Goal: Task Accomplishment & Management: Use online tool/utility

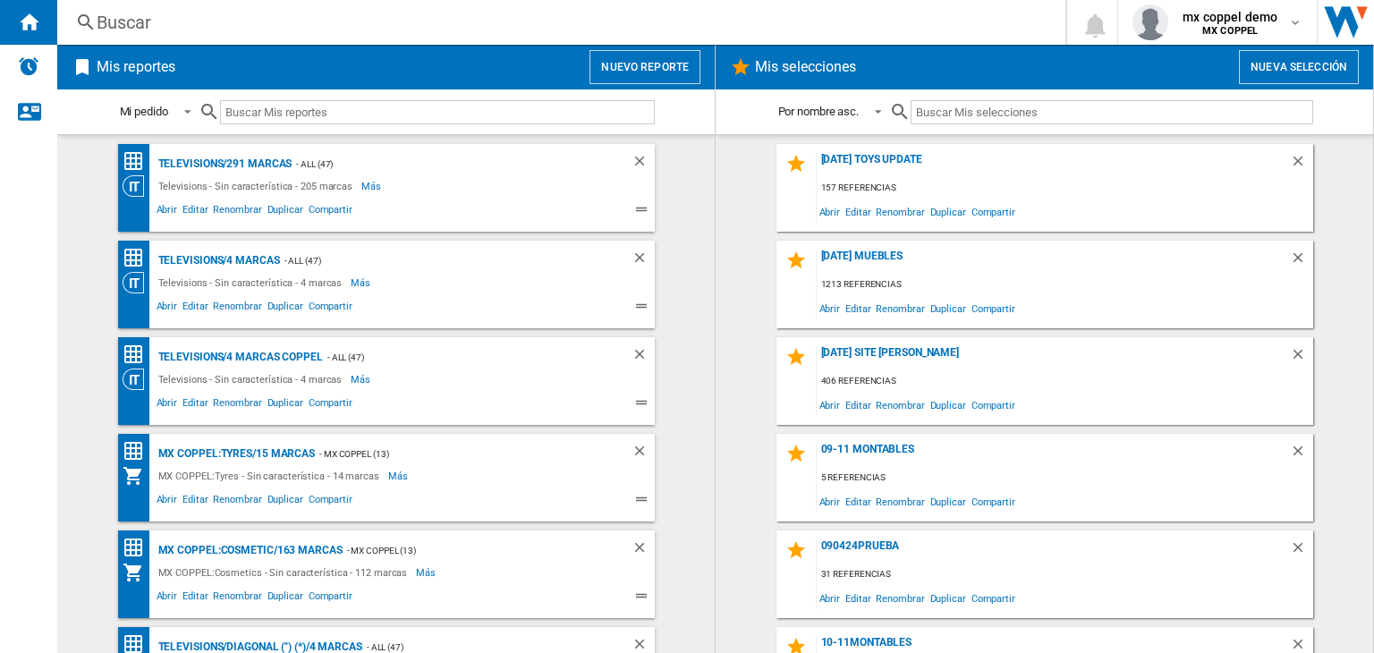
click at [620, 65] on button "Nuevo reporte" at bounding box center [645, 67] width 111 height 34
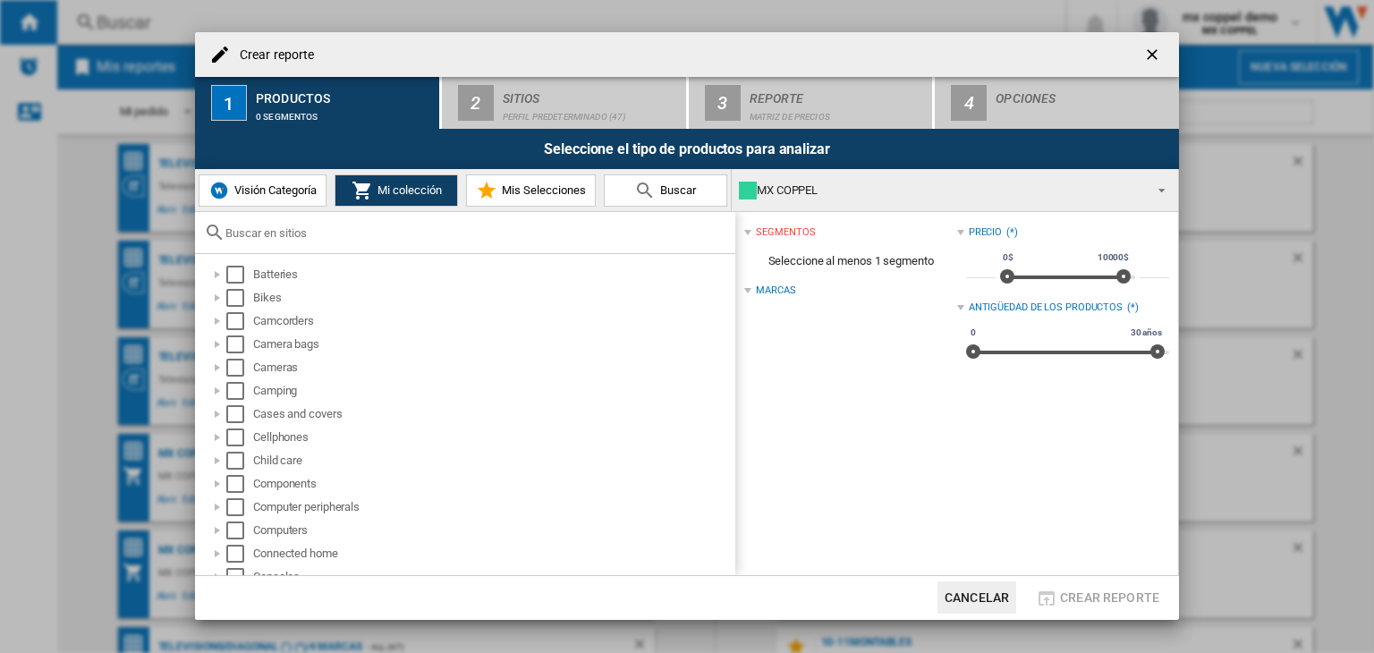
click at [782, 200] on div "MX COPPEL" at bounding box center [941, 190] width 404 height 25
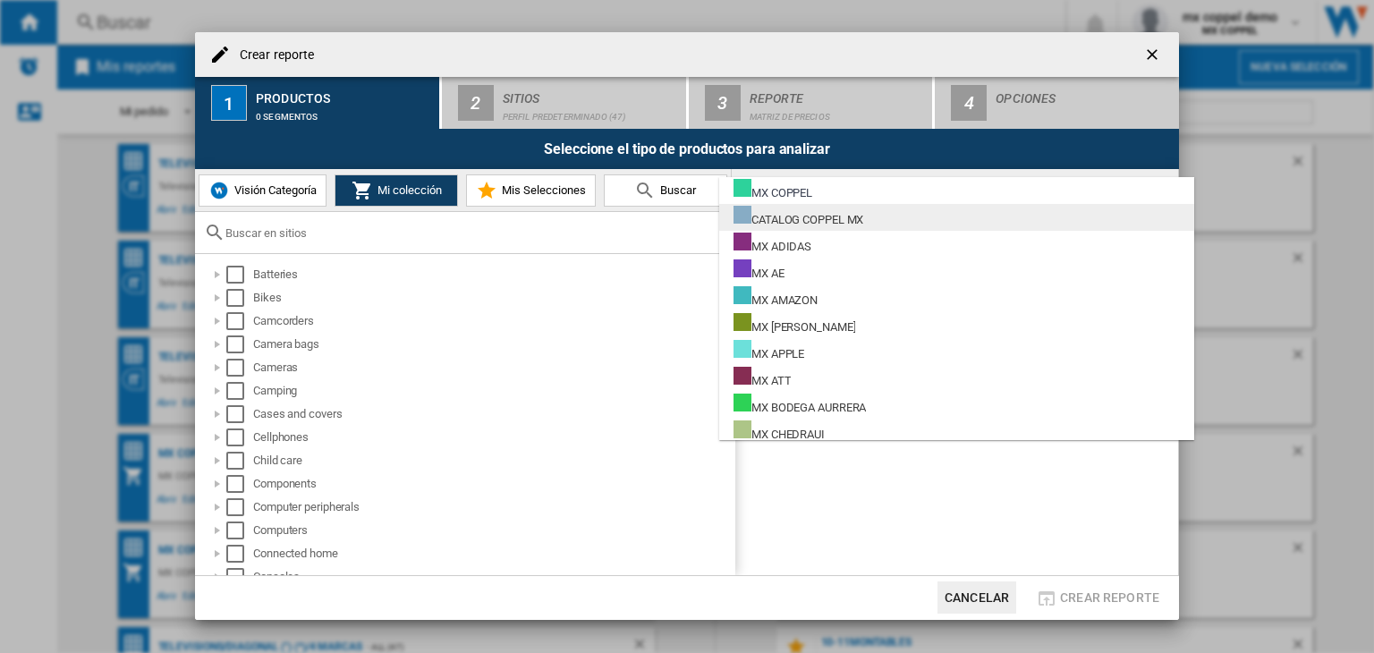
click at [849, 219] on div "CATALOG COPPEL MX" at bounding box center [799, 217] width 130 height 22
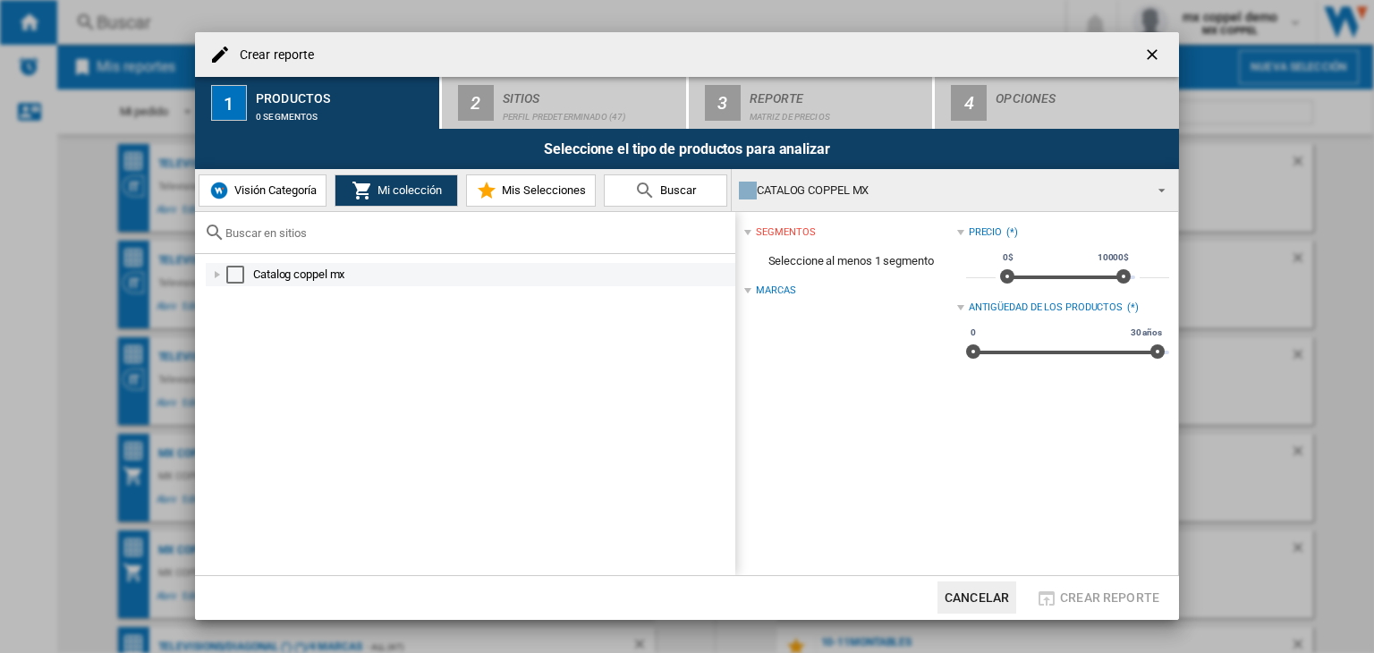
click at [231, 279] on div "Select" at bounding box center [235, 275] width 18 height 18
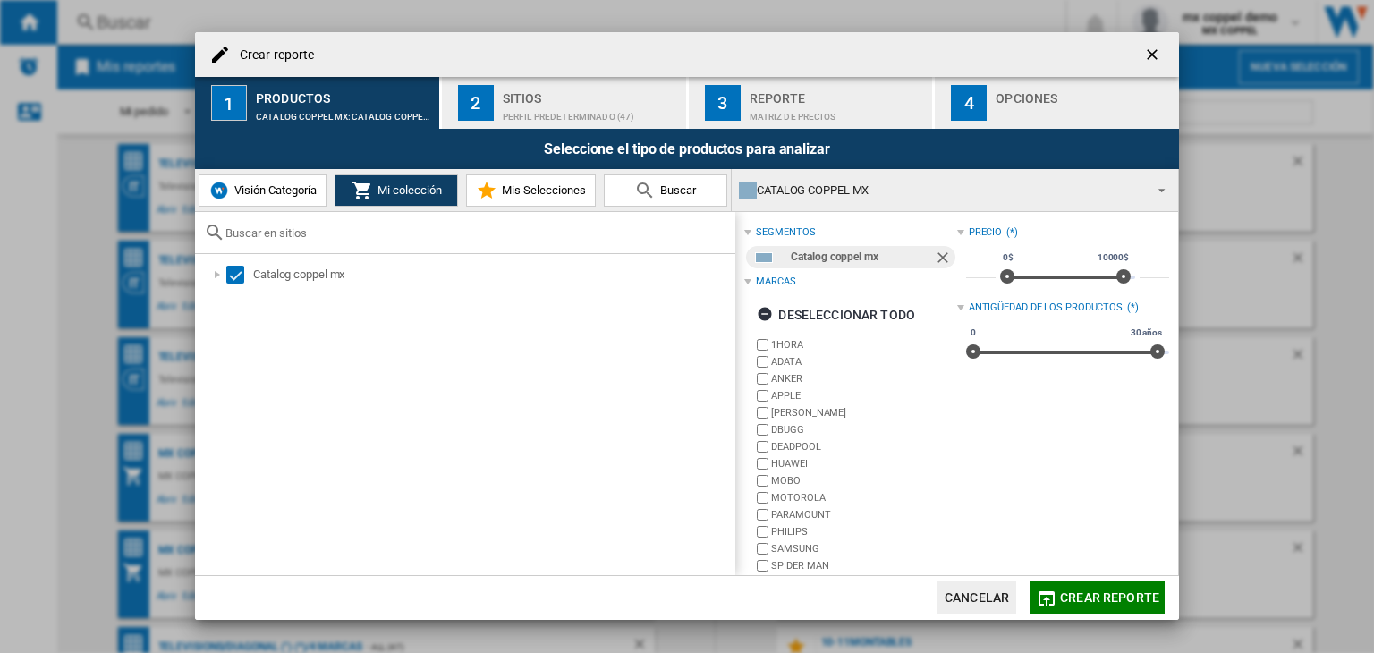
click at [1110, 592] on span "Crear reporte" at bounding box center [1109, 598] width 99 height 14
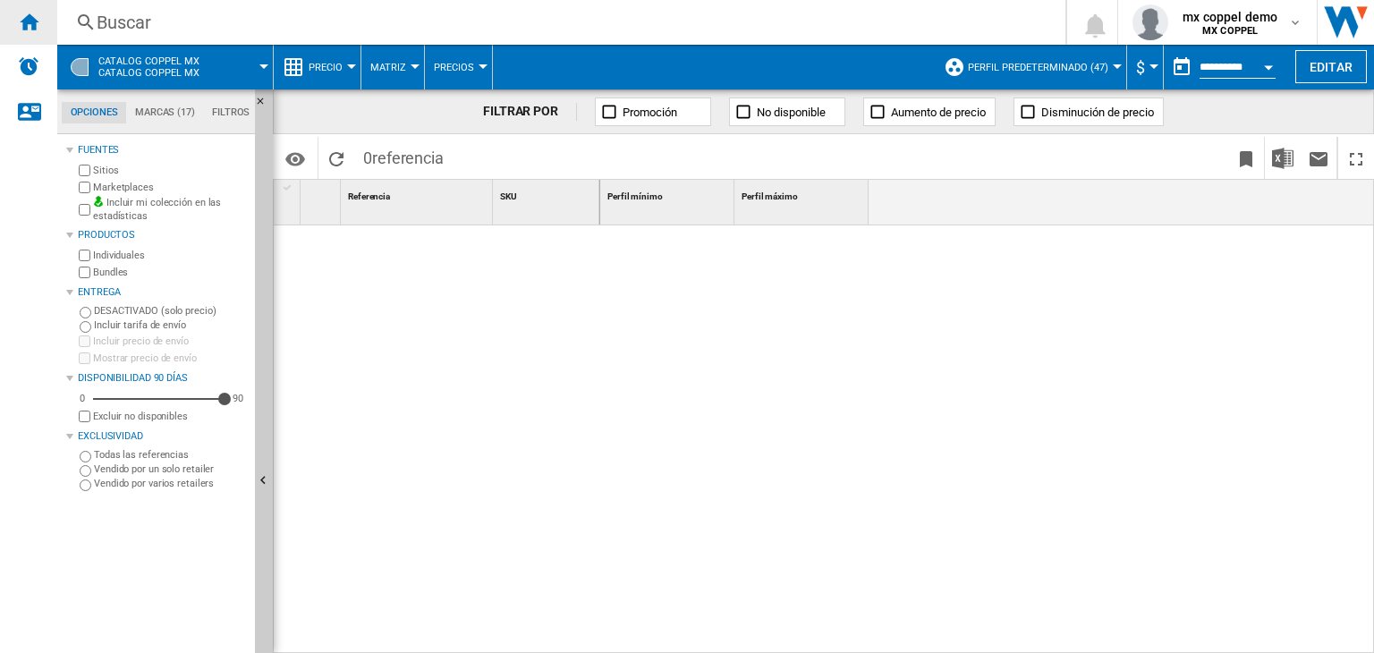
click at [21, 30] on ng-md-icon "Inicio" at bounding box center [28, 21] width 21 height 21
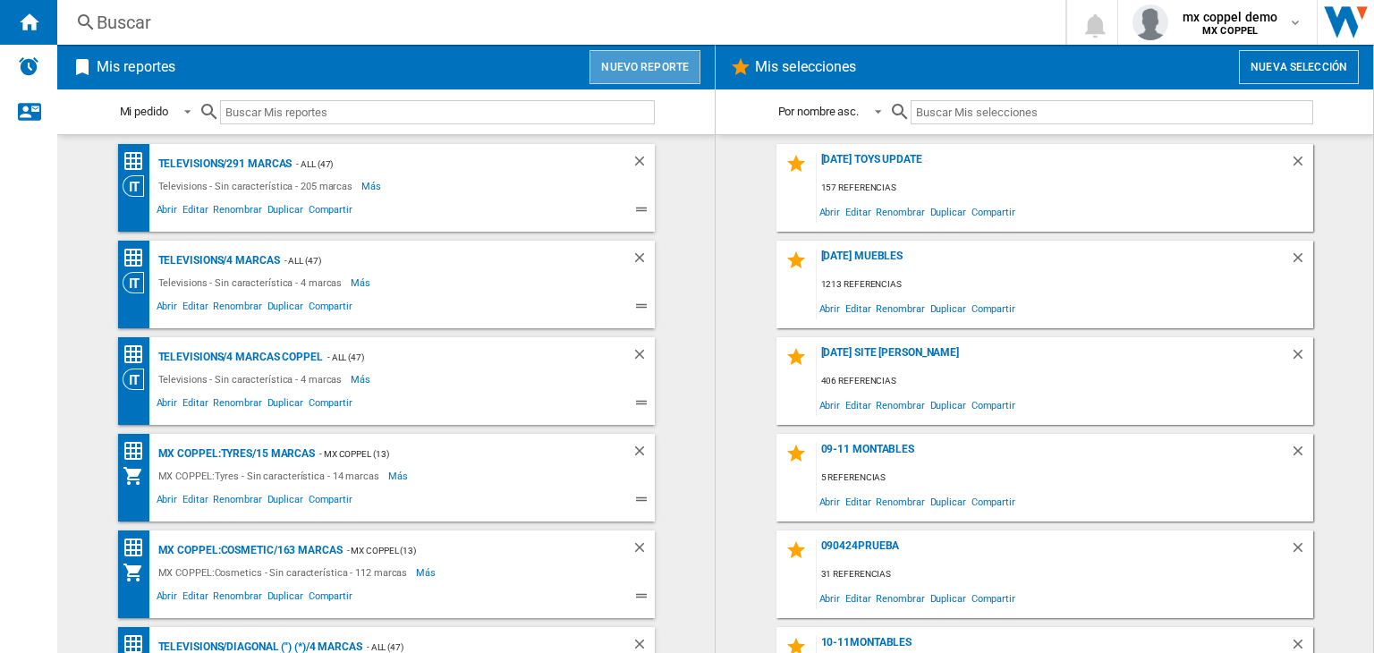
click at [649, 83] on button "Nuevo reporte" at bounding box center [645, 67] width 111 height 34
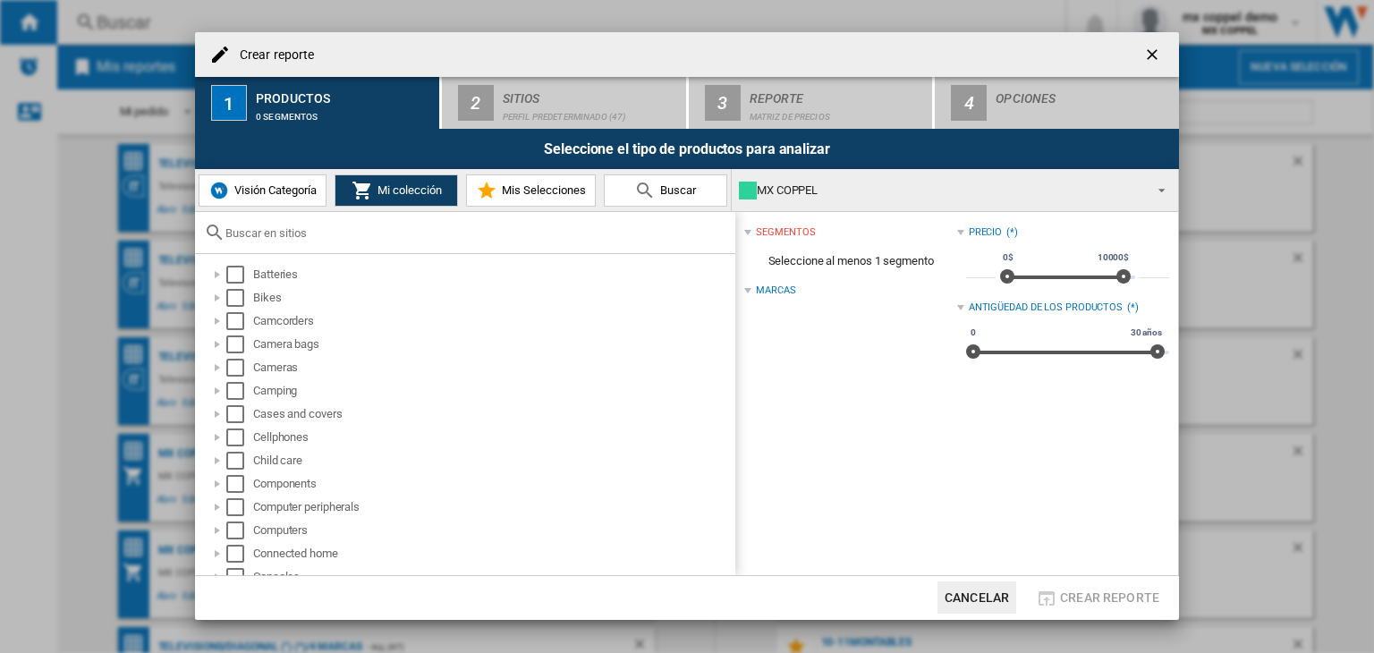
click at [281, 187] on span "Visión Categoría" at bounding box center [273, 189] width 87 height 13
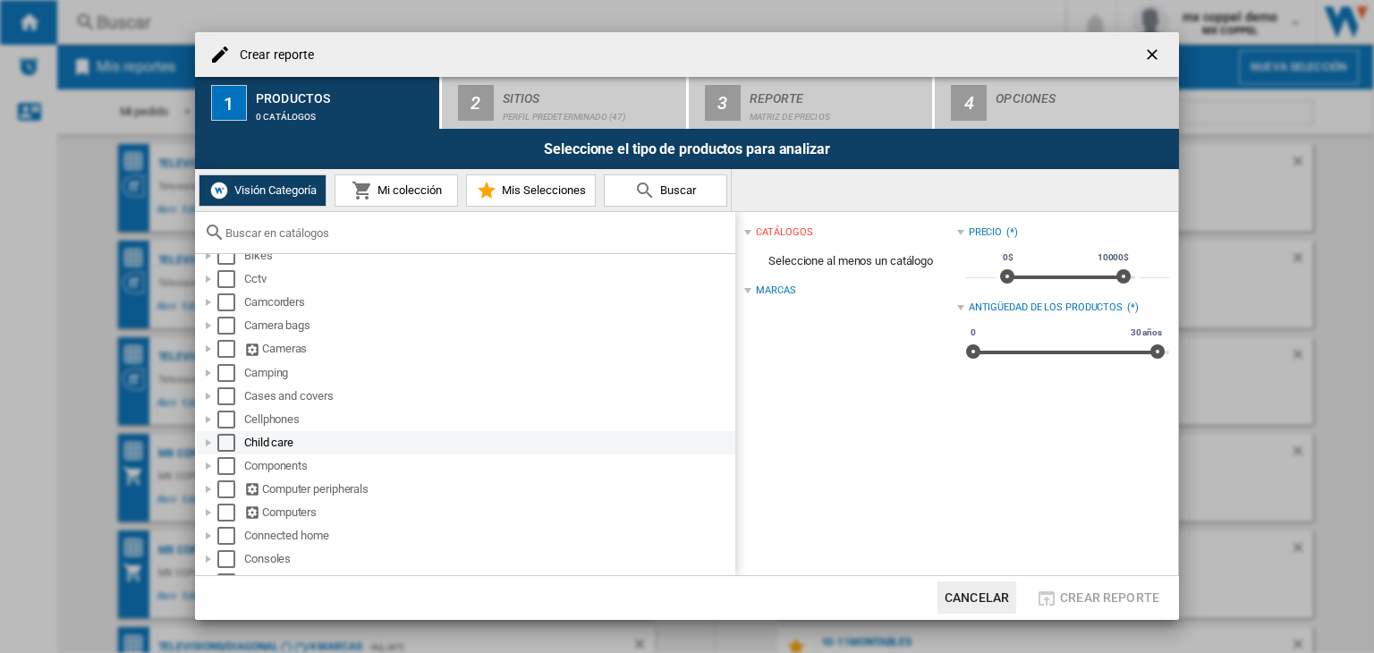
scroll to position [89, 0]
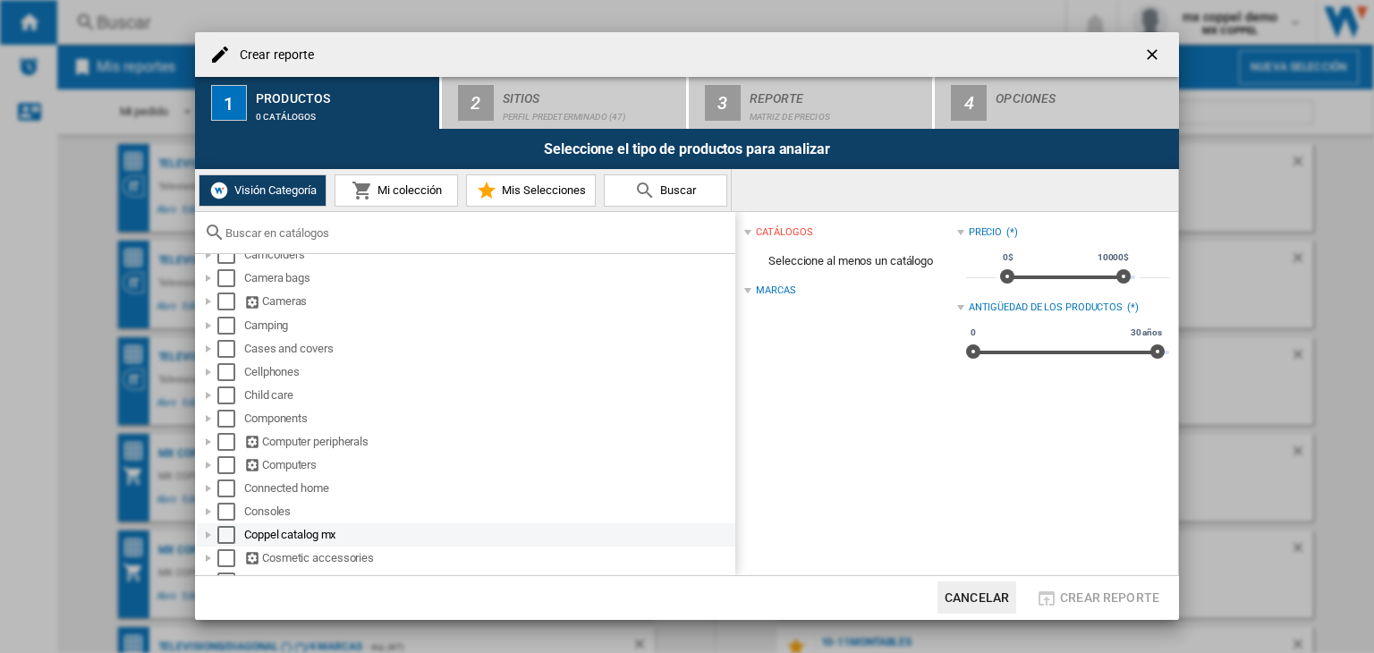
click at [206, 538] on div at bounding box center [209, 535] width 18 height 18
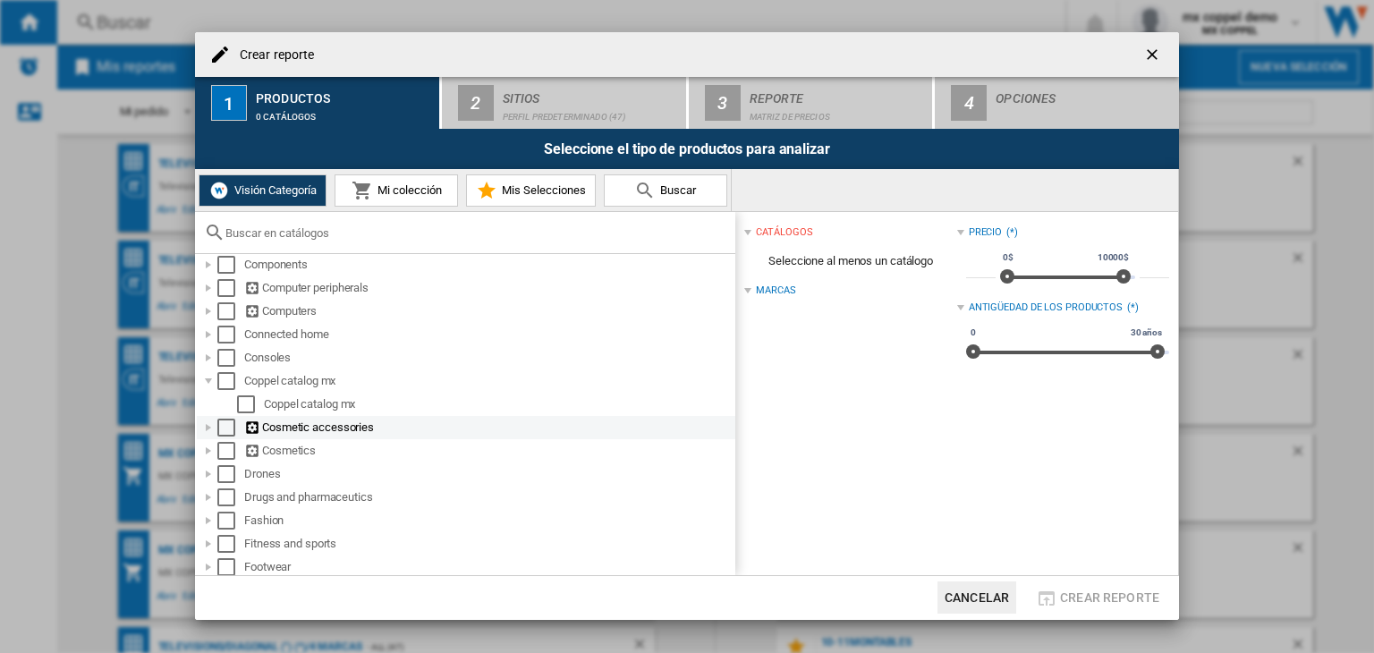
scroll to position [268, 0]
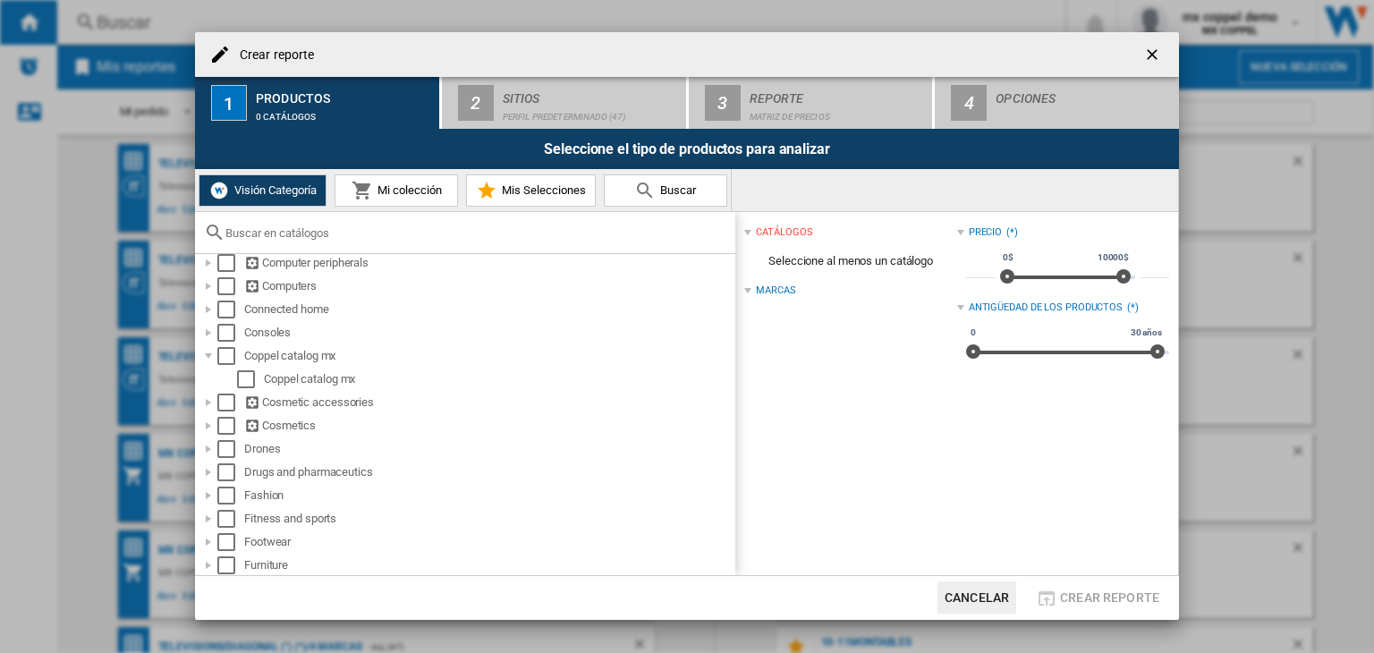
click at [394, 198] on button "Mi colección" at bounding box center [396, 190] width 123 height 32
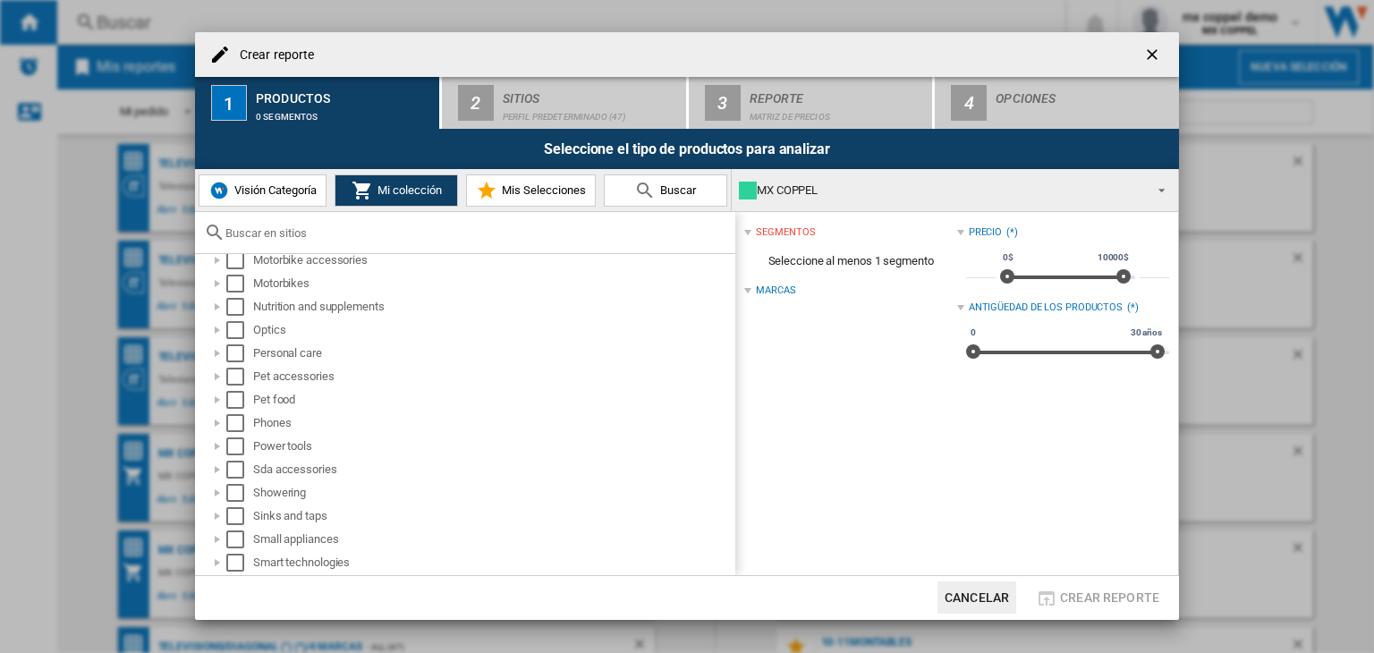
scroll to position [991, 0]
click at [793, 187] on div "MX COPPEL" at bounding box center [941, 190] width 404 height 25
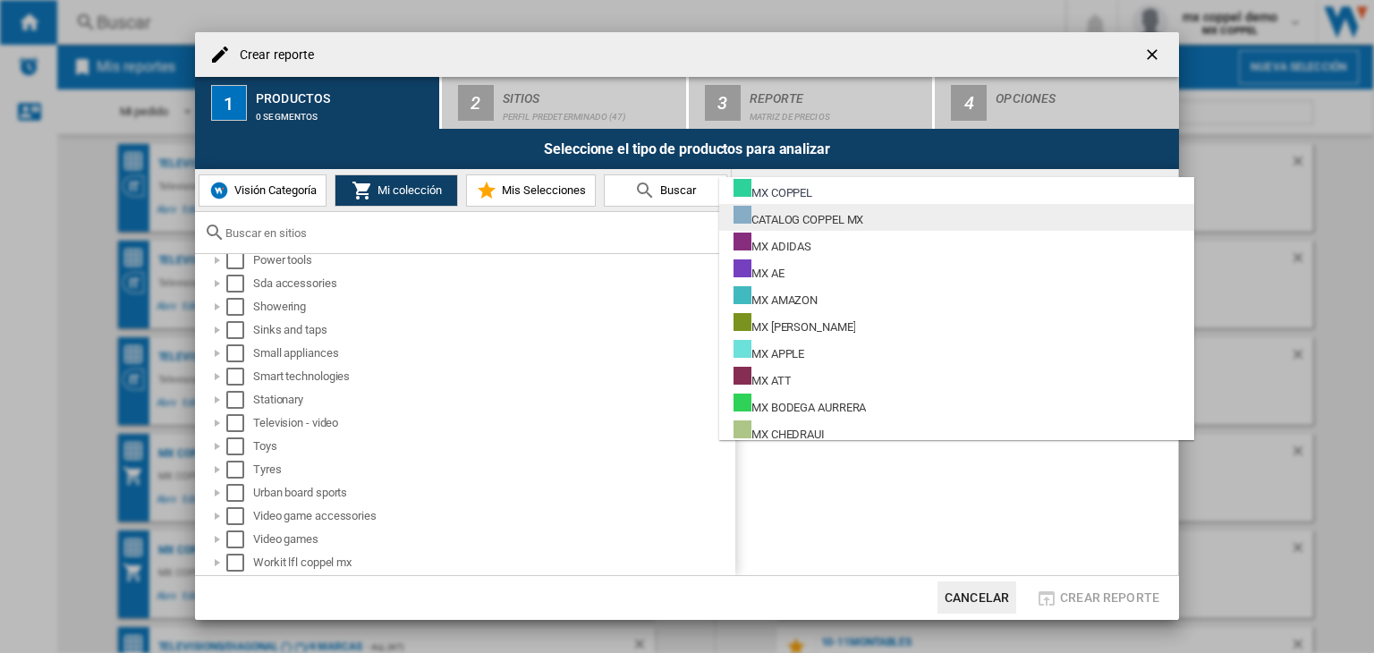
click at [815, 223] on div "CATALOG COPPEL MX" at bounding box center [799, 217] width 130 height 22
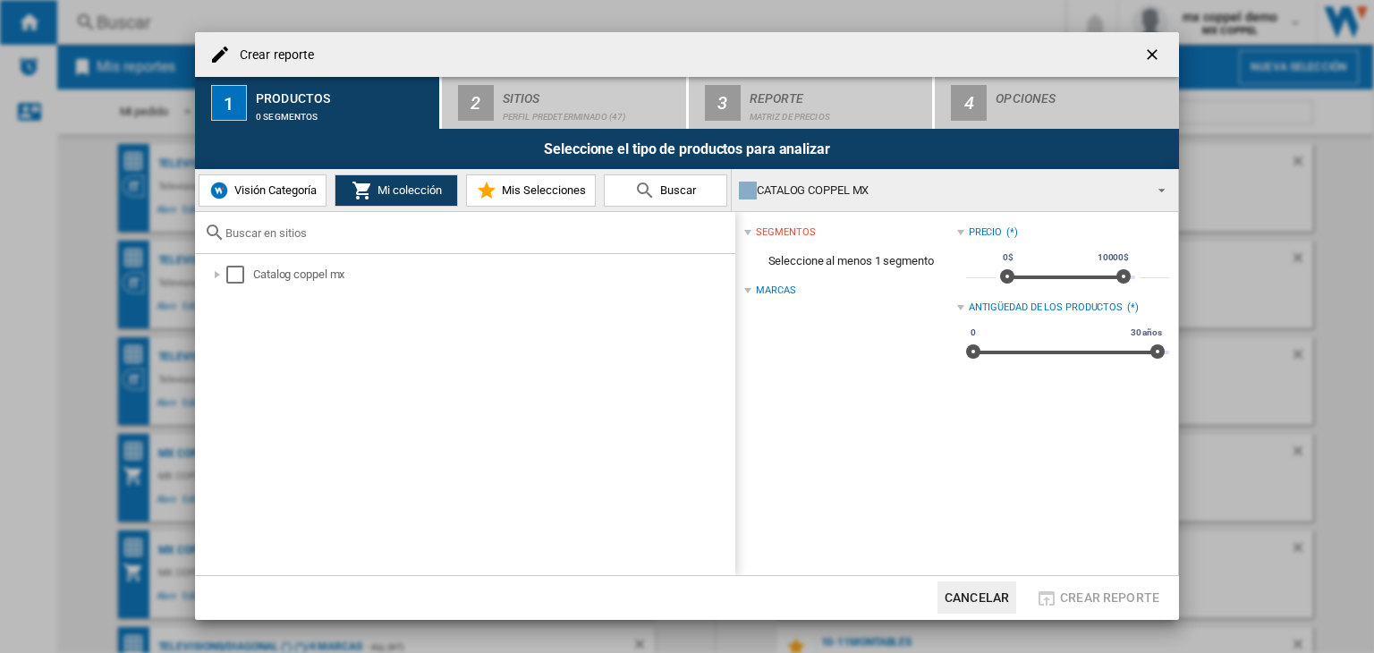
scroll to position [0, 0]
click at [213, 276] on div at bounding box center [217, 275] width 18 height 18
click at [234, 297] on div at bounding box center [237, 298] width 18 height 18
click at [251, 329] on div at bounding box center [257, 321] width 18 height 18
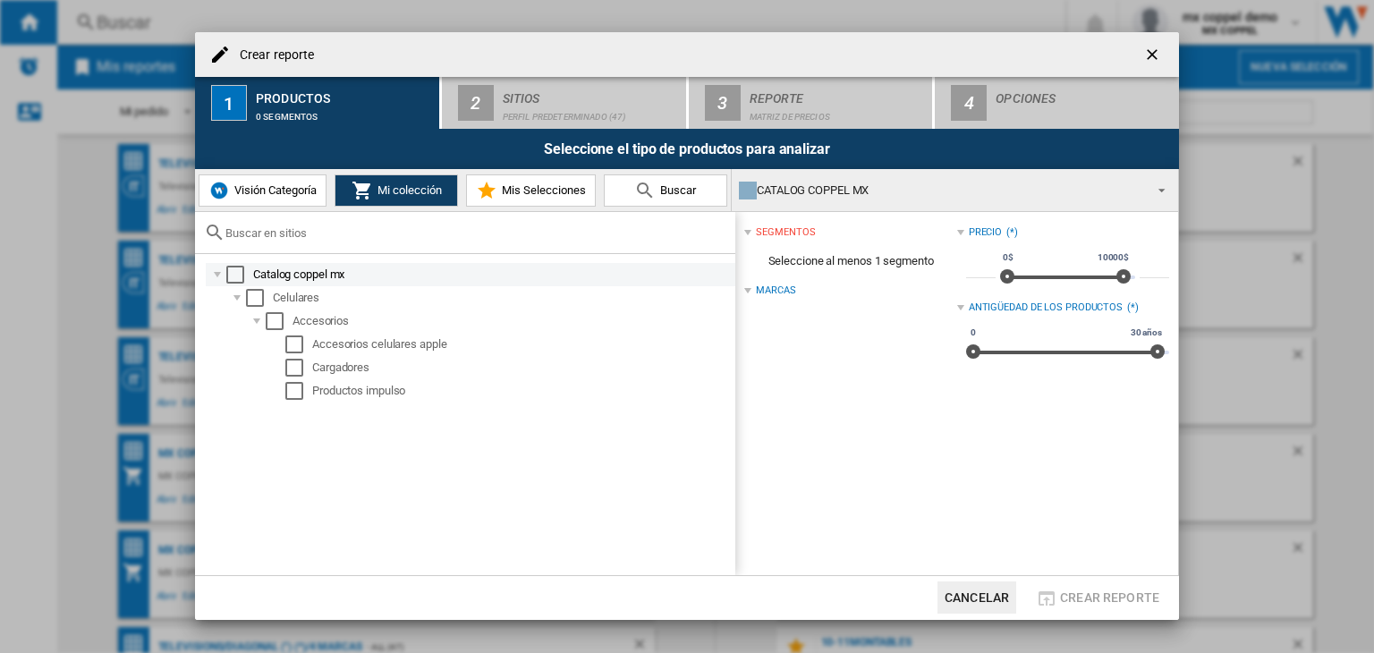
click at [237, 271] on div "Select" at bounding box center [235, 275] width 18 height 18
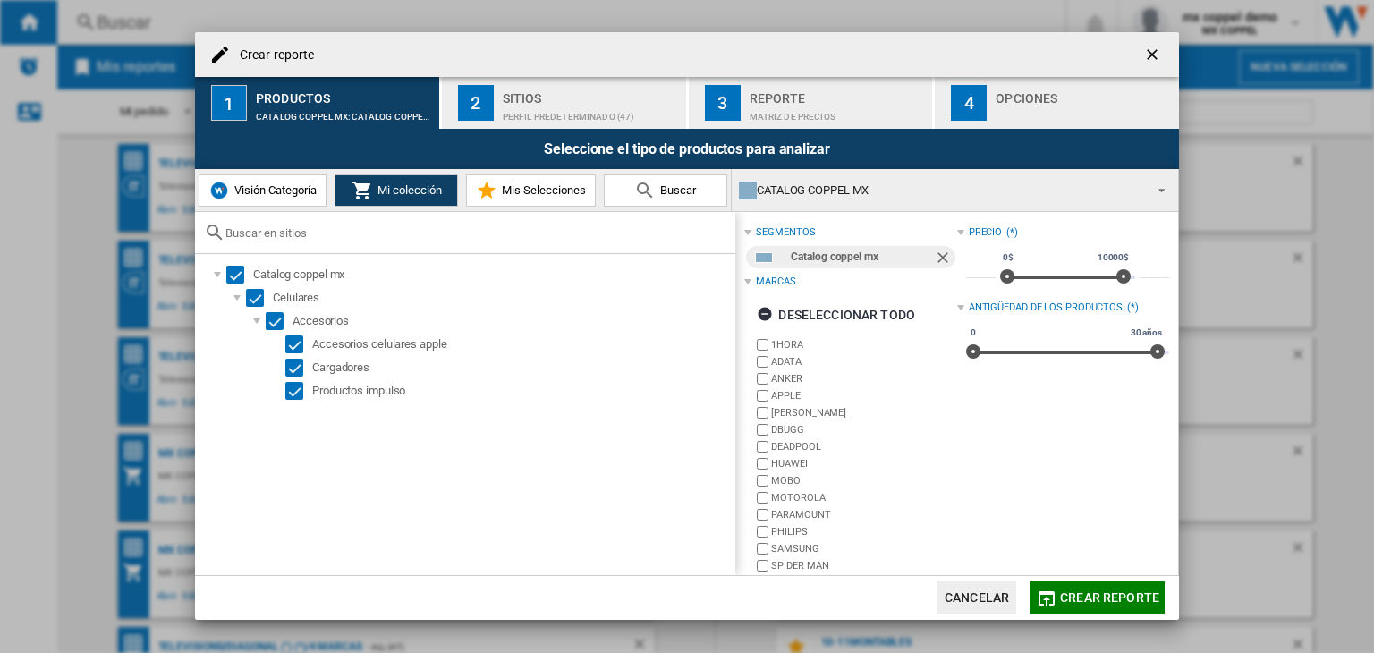
click at [533, 89] on div "Sitios" at bounding box center [591, 93] width 176 height 19
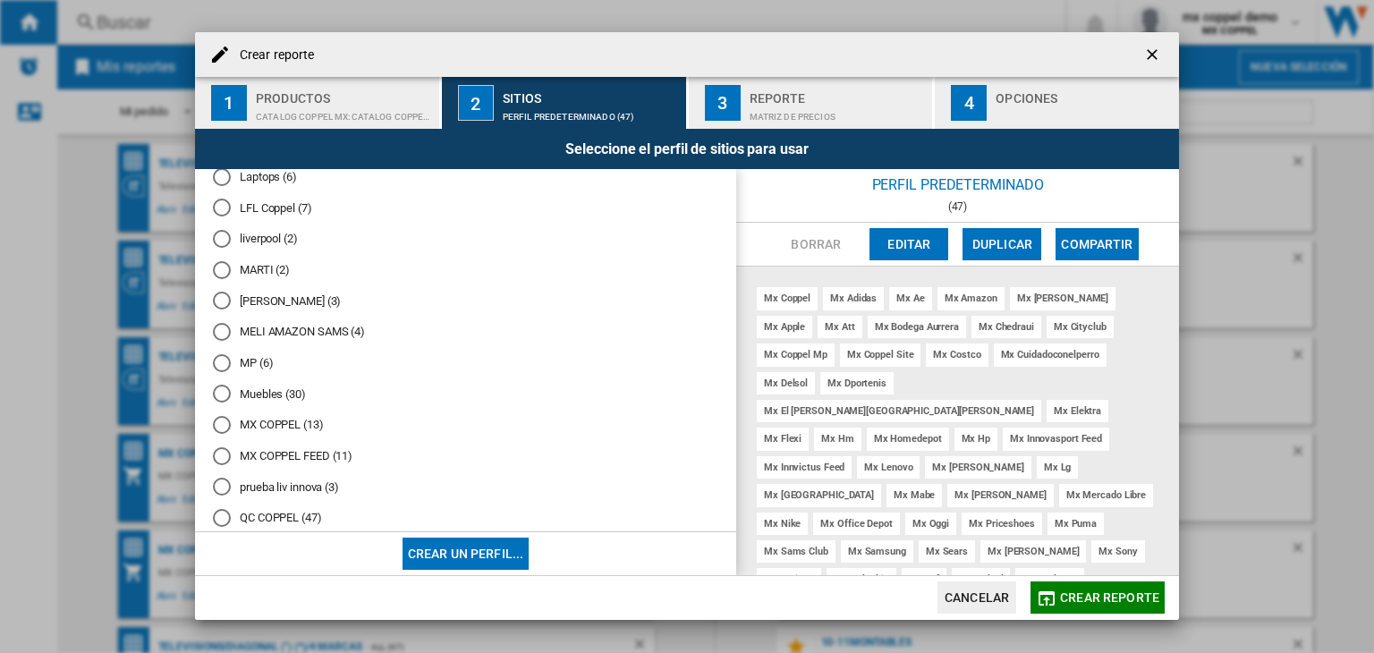
scroll to position [916, 0]
click at [573, 362] on md-radio-button "MP (6)" at bounding box center [466, 364] width 506 height 17
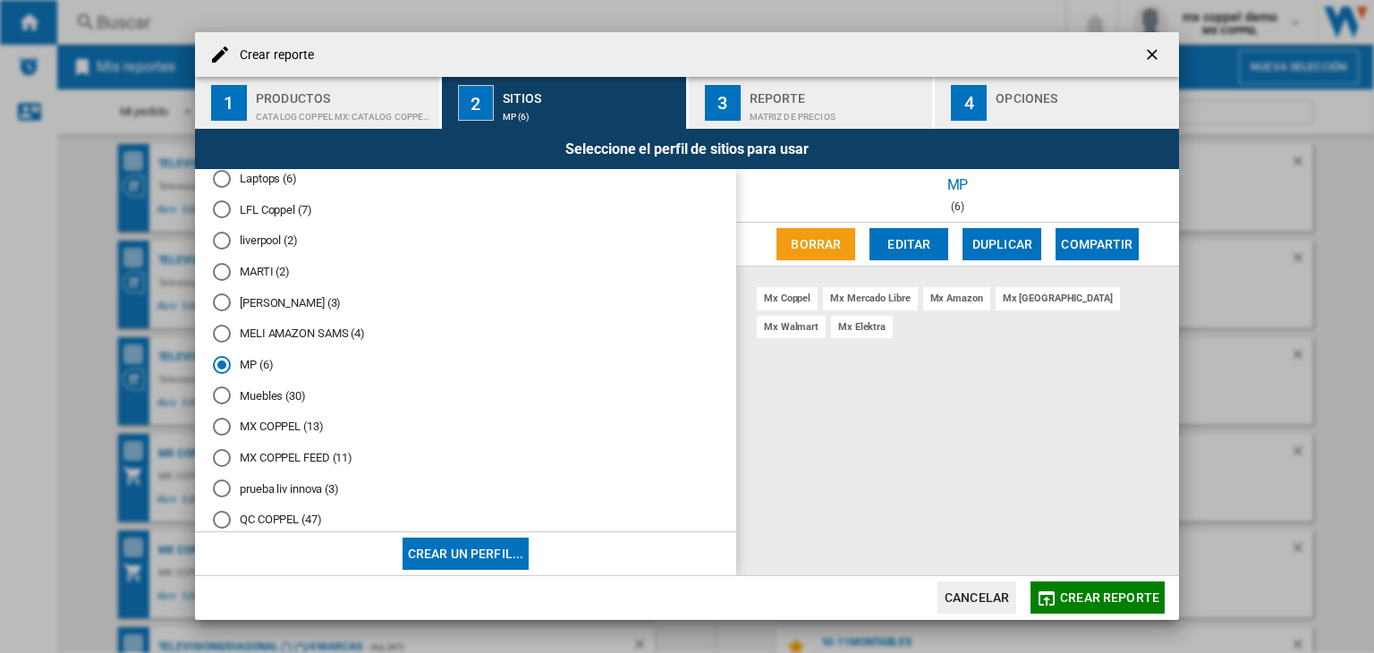
scroll to position [338, 0]
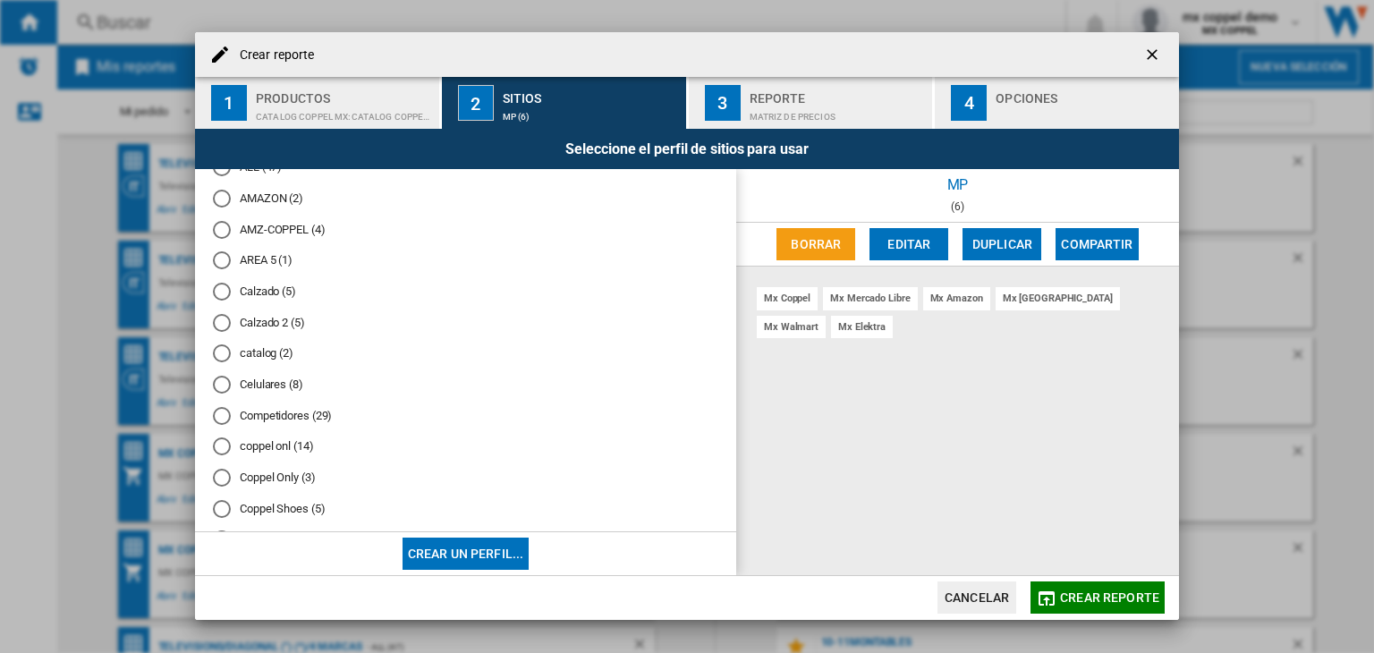
click at [233, 359] on md-radio-group "Perfil predeterminado (47) "Bodega+Liver" (3) "Coppel" (2) "DEMO" (2) "sin site…" at bounding box center [466, 608] width 506 height 1519
click at [251, 353] on md-radio-button "catalog (2)" at bounding box center [466, 353] width 506 height 17
click at [1122, 594] on span "Crear reporte" at bounding box center [1109, 598] width 99 height 14
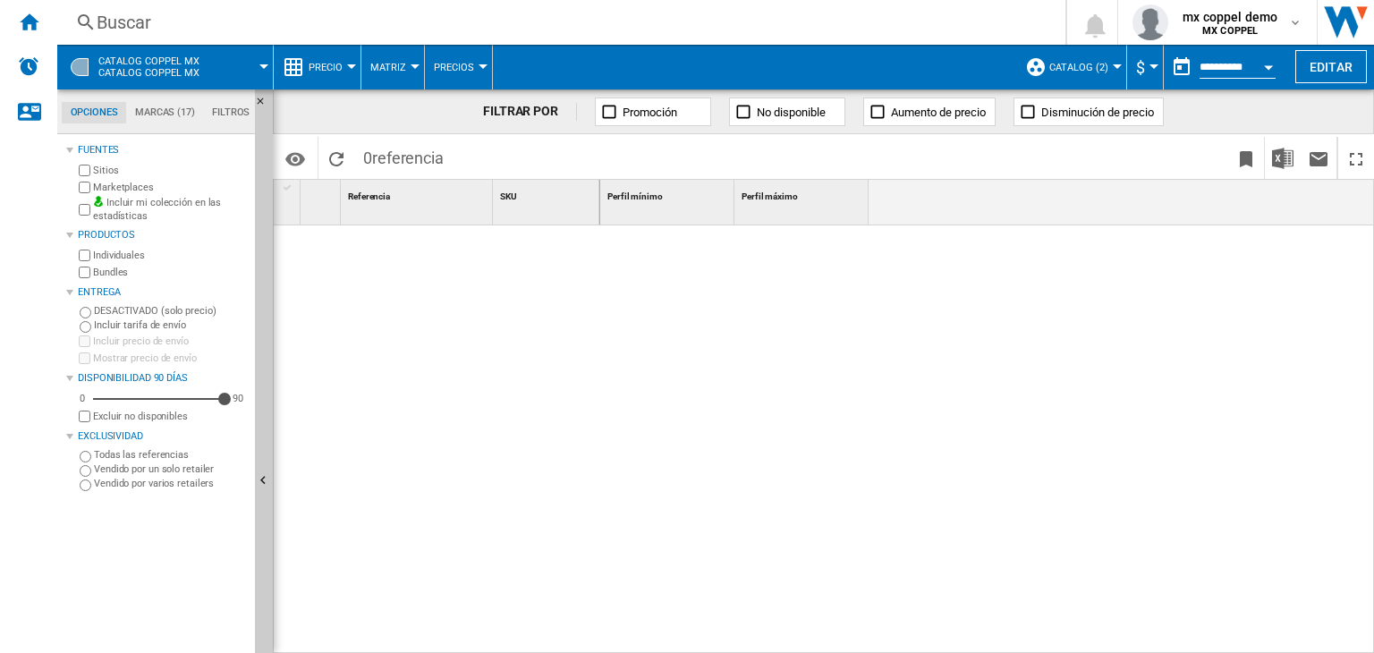
click at [241, 66] on span at bounding box center [244, 67] width 39 height 45
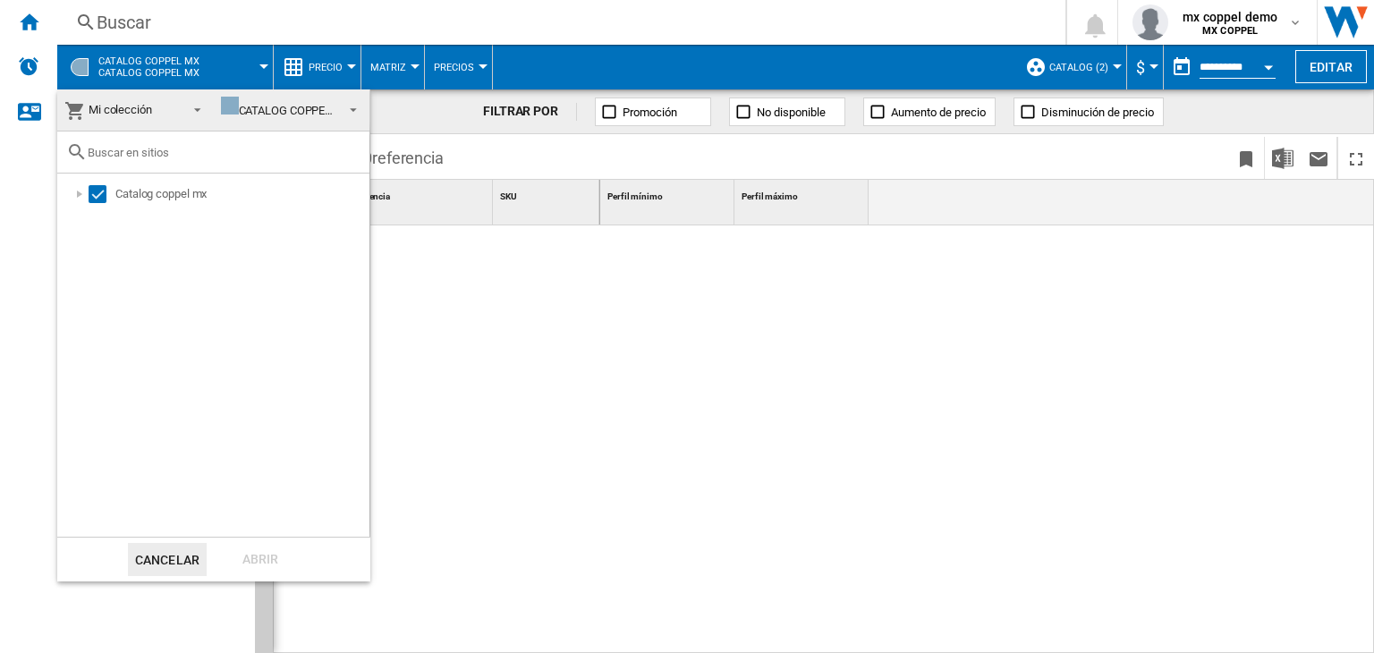
click at [45, 21] on md-backdrop at bounding box center [687, 326] width 1374 height 653
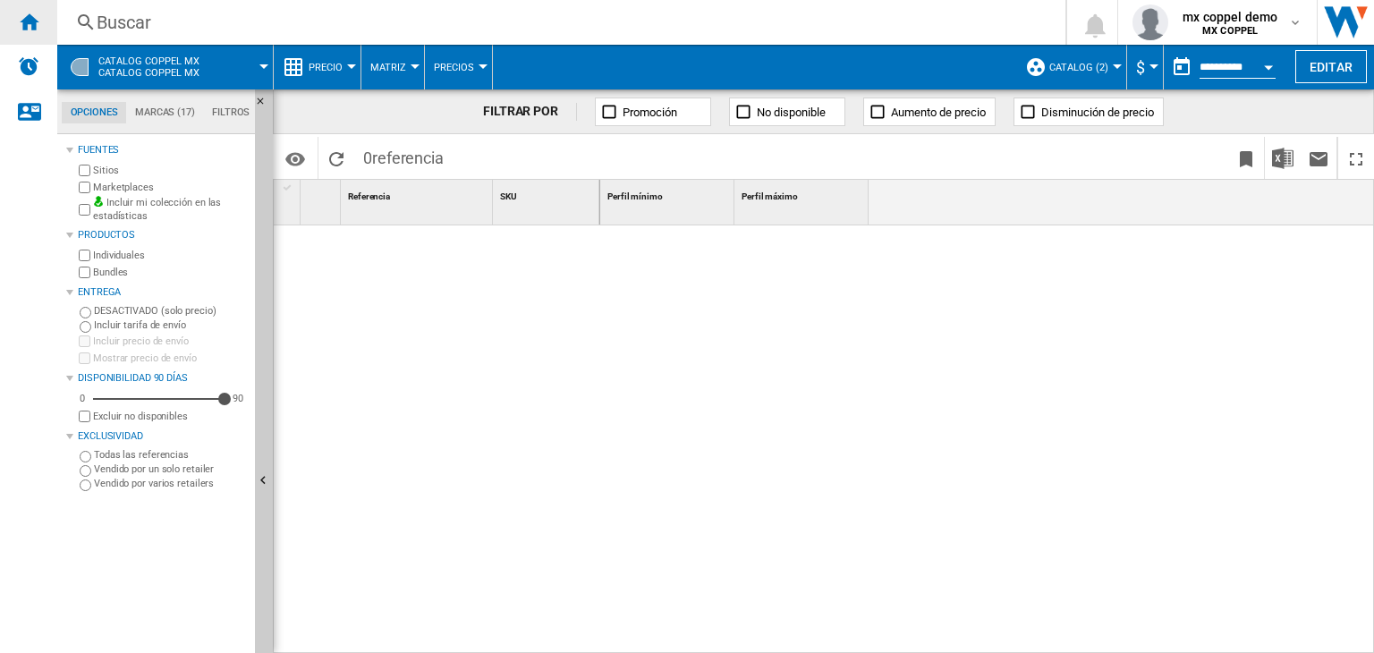
click at [42, 21] on div "Inicio" at bounding box center [28, 22] width 57 height 45
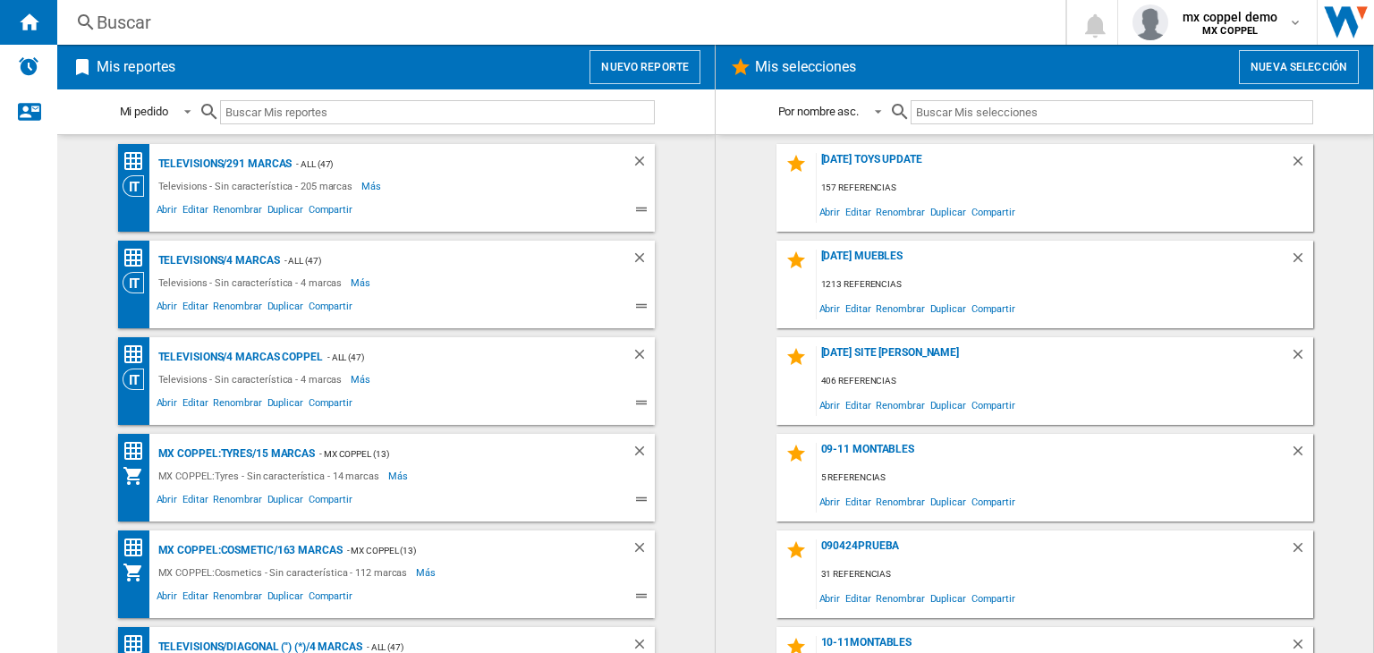
click at [688, 66] on button "Nuevo reporte" at bounding box center [645, 67] width 111 height 34
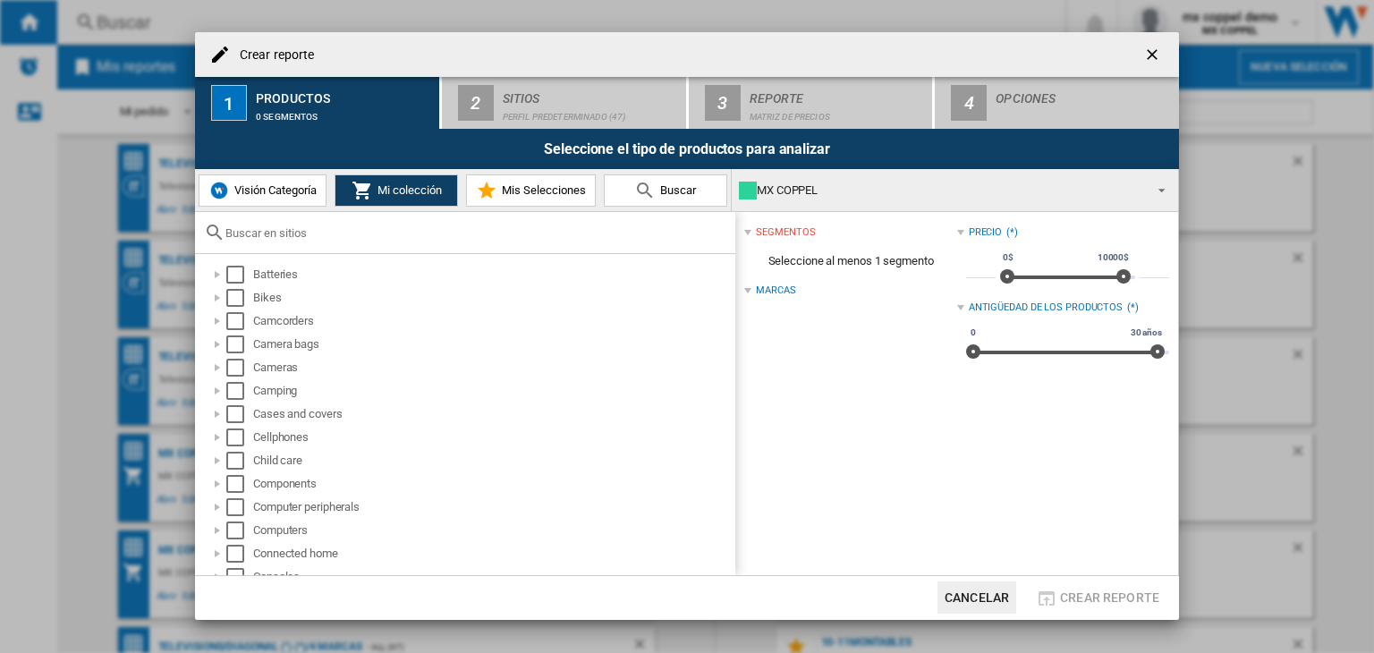
click at [823, 199] on div "MX COPPEL" at bounding box center [941, 190] width 404 height 25
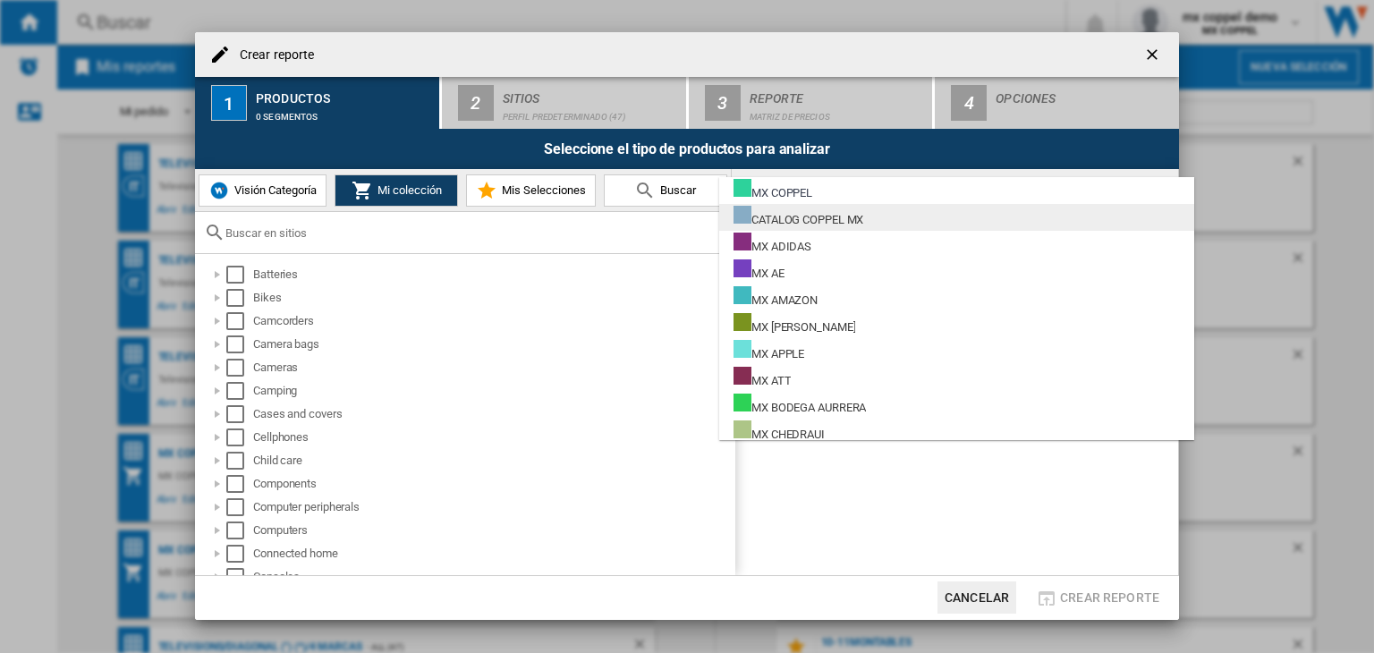
click at [838, 219] on div "CATALOG COPPEL MX" at bounding box center [799, 217] width 130 height 22
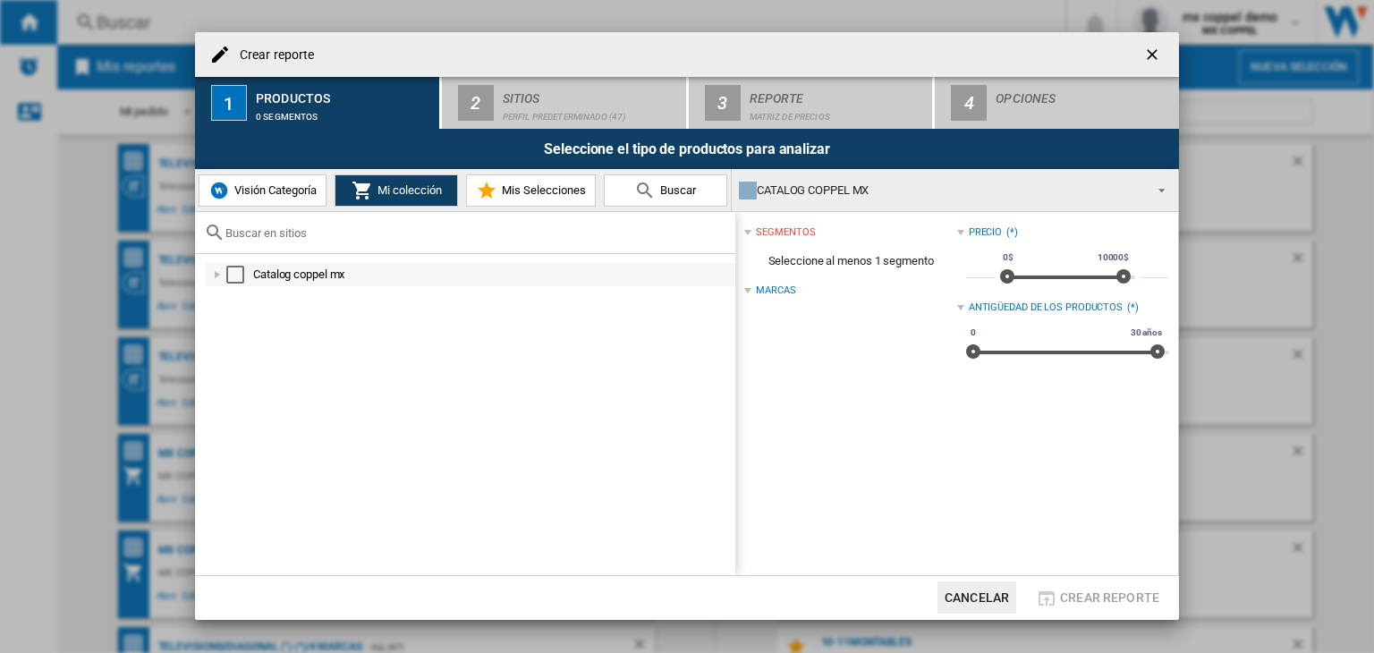
click at [235, 270] on div "Select" at bounding box center [235, 275] width 18 height 18
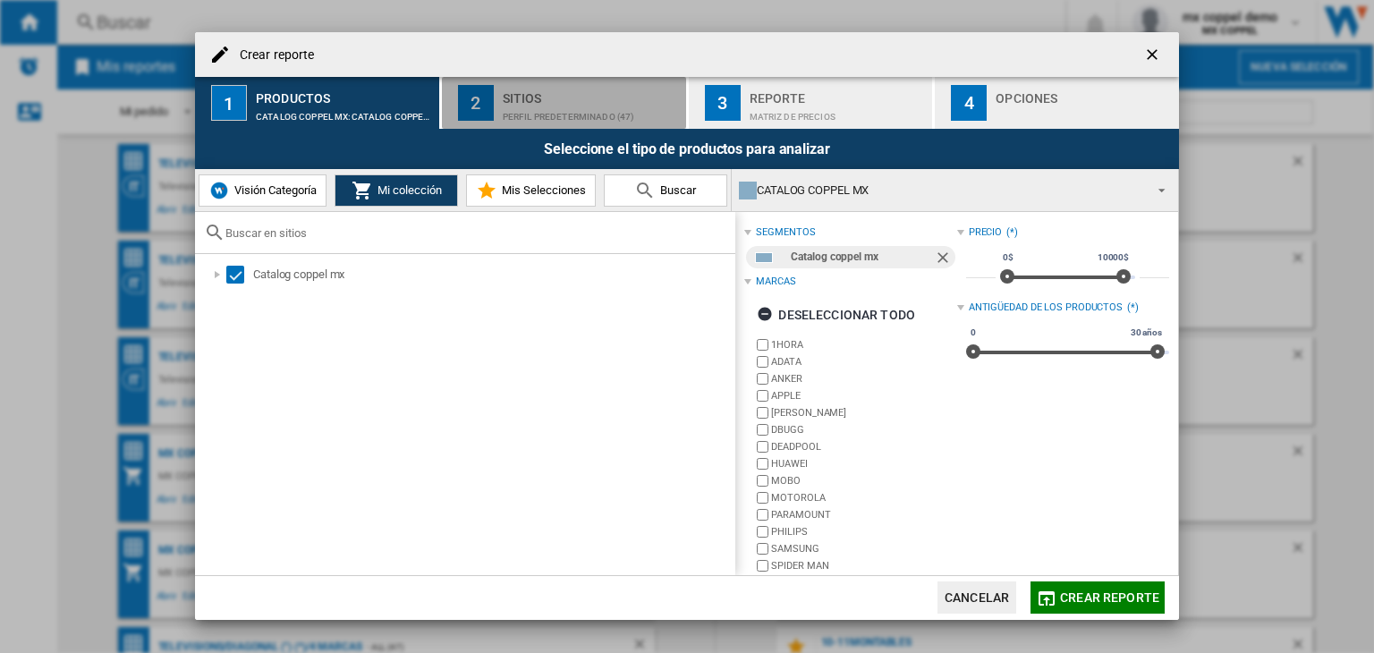
click at [507, 100] on div "Sitios" at bounding box center [591, 93] width 176 height 19
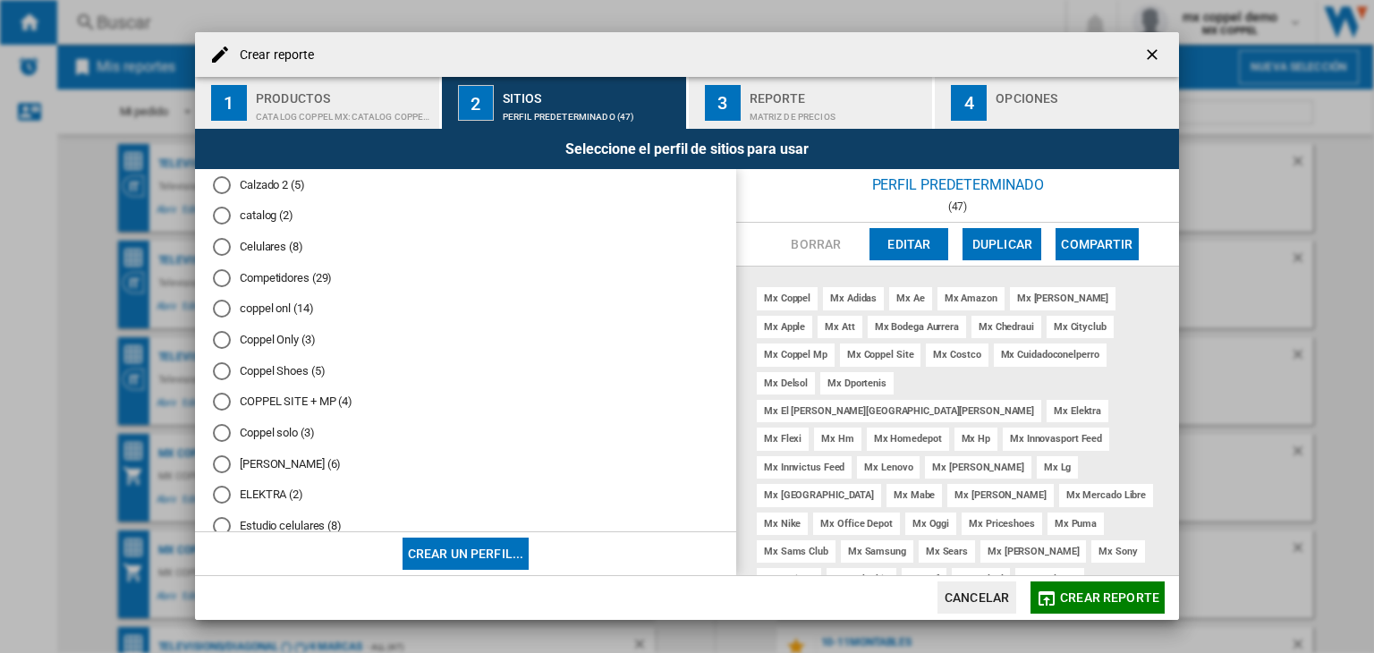
scroll to position [469, 0]
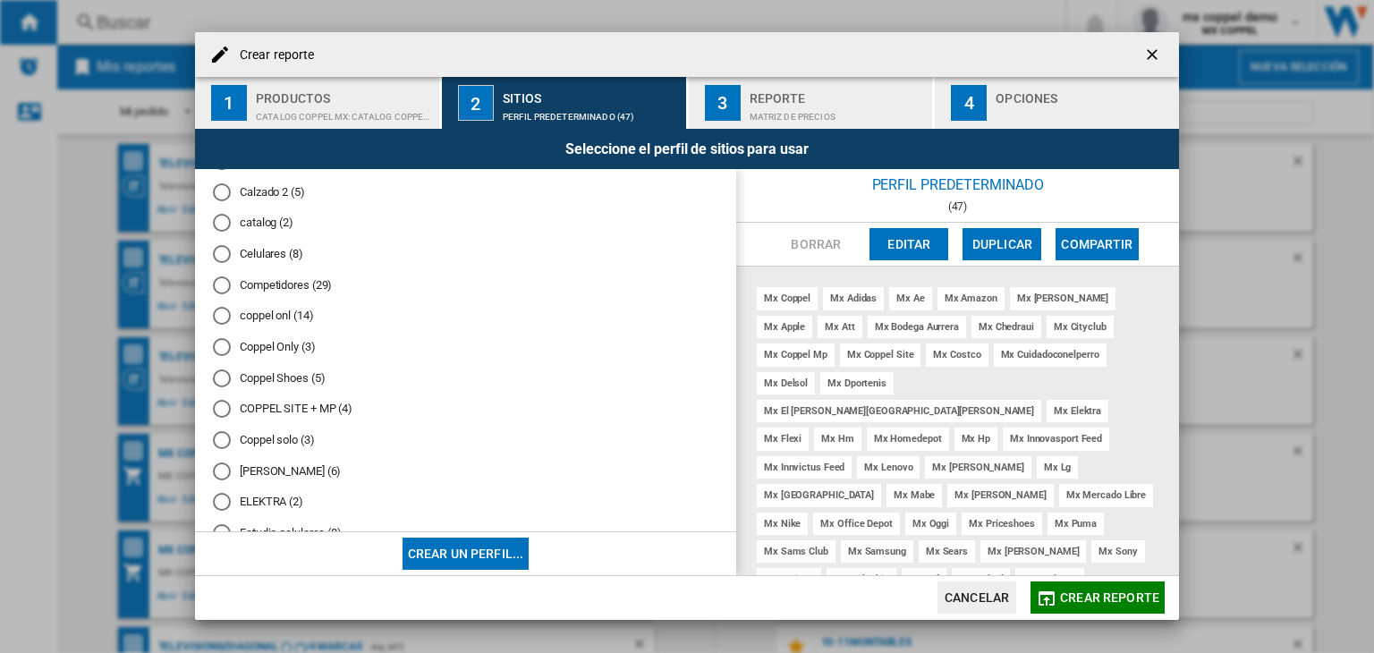
click at [267, 225] on md-radio-button "catalog (2)" at bounding box center [466, 223] width 506 height 17
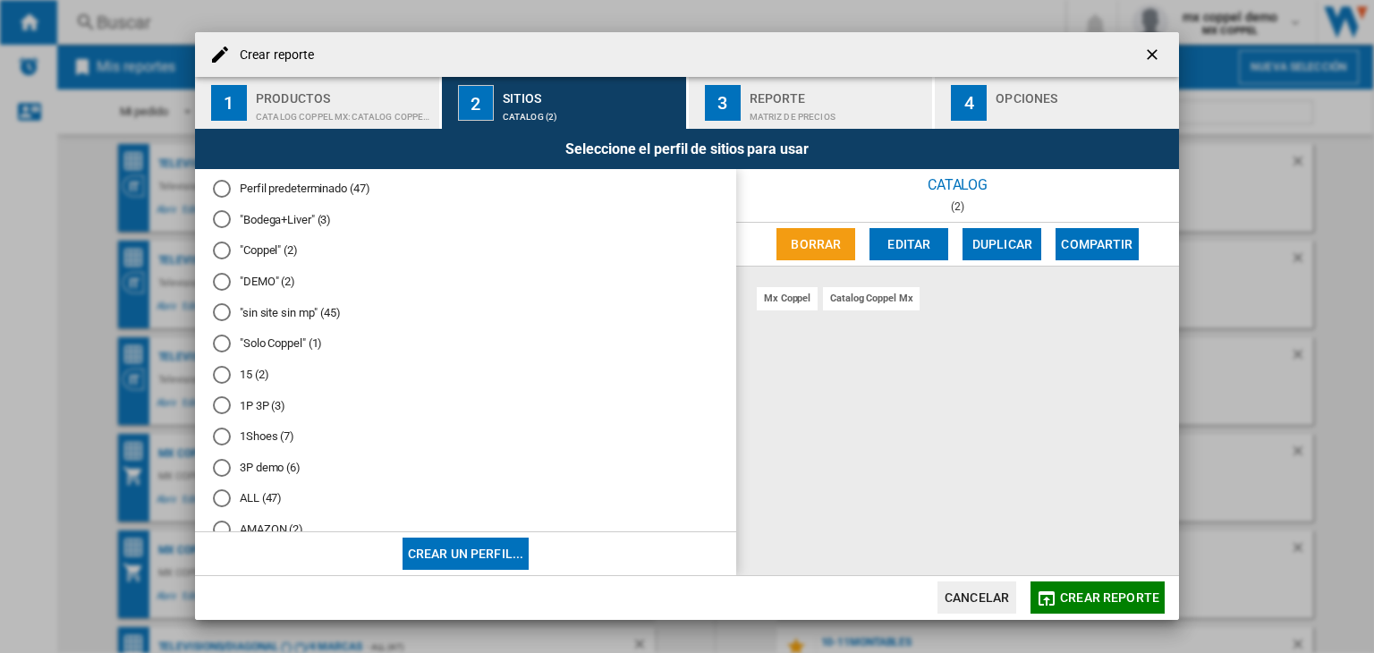
scroll to position [0, 0]
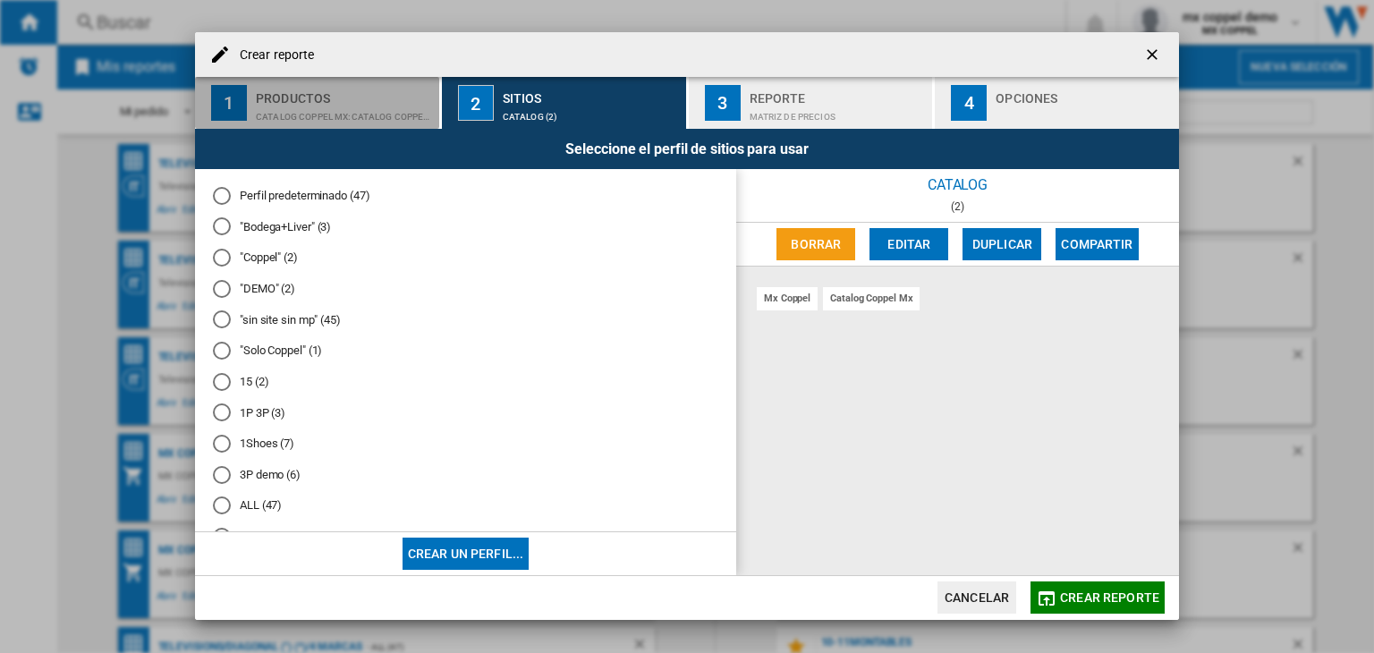
click at [367, 104] on div "CATALOG COPPEL MX:Catalog coppel mx" at bounding box center [344, 112] width 176 height 19
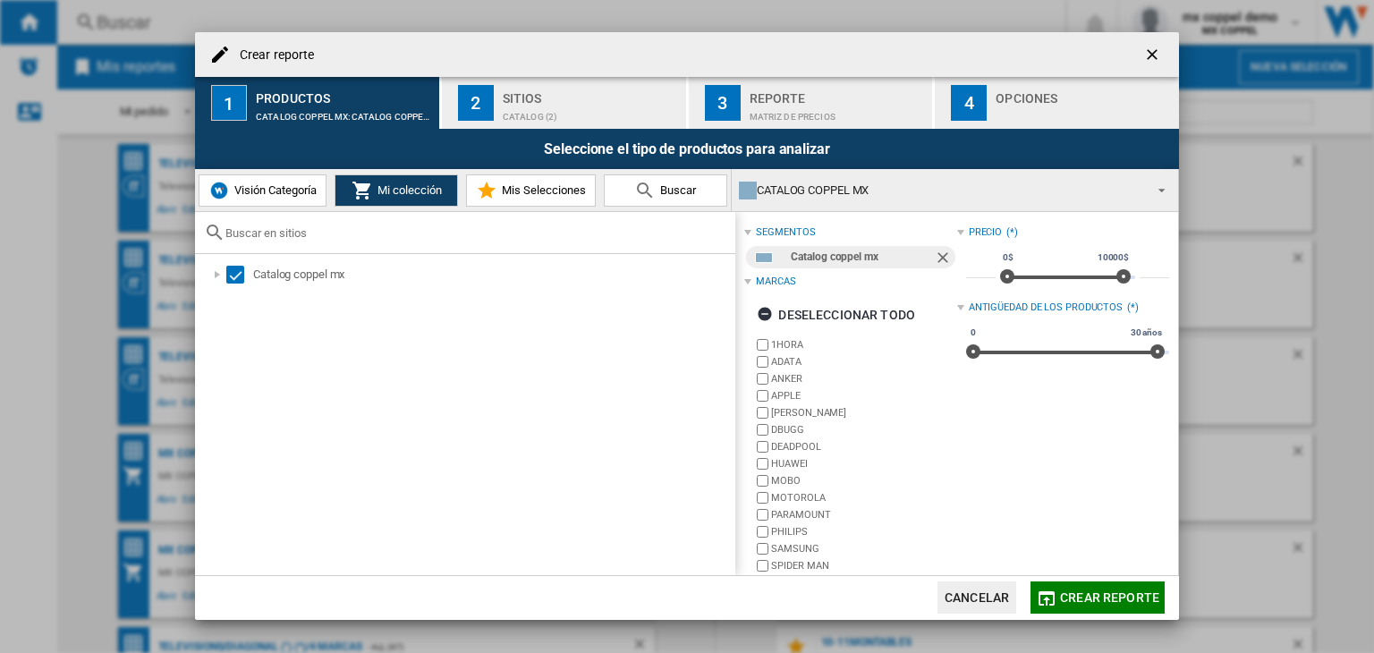
click at [861, 262] on div "Catalog coppel mx" at bounding box center [862, 257] width 142 height 22
click at [215, 276] on div at bounding box center [217, 275] width 18 height 18
click at [236, 303] on div at bounding box center [237, 298] width 18 height 18
click at [250, 322] on div at bounding box center [257, 321] width 18 height 18
click at [523, 103] on div "catalog (2)" at bounding box center [591, 112] width 176 height 19
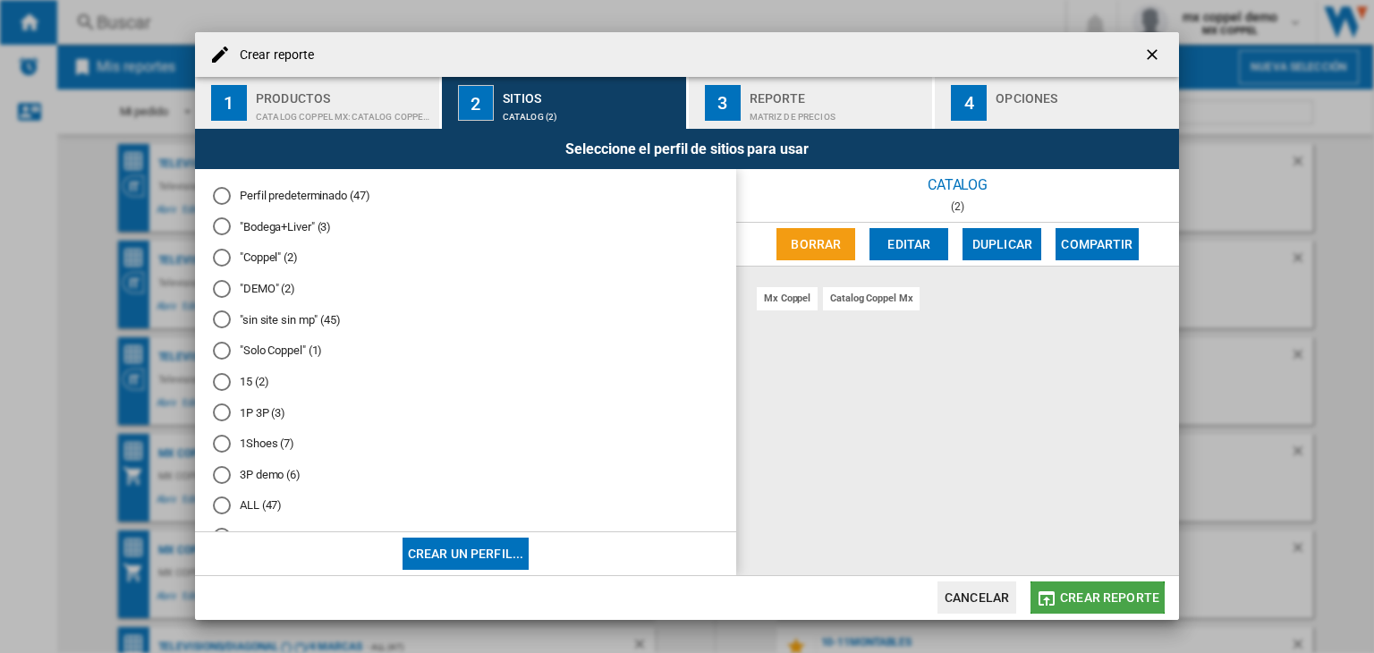
click at [1085, 603] on span "Crear reporte" at bounding box center [1109, 598] width 99 height 14
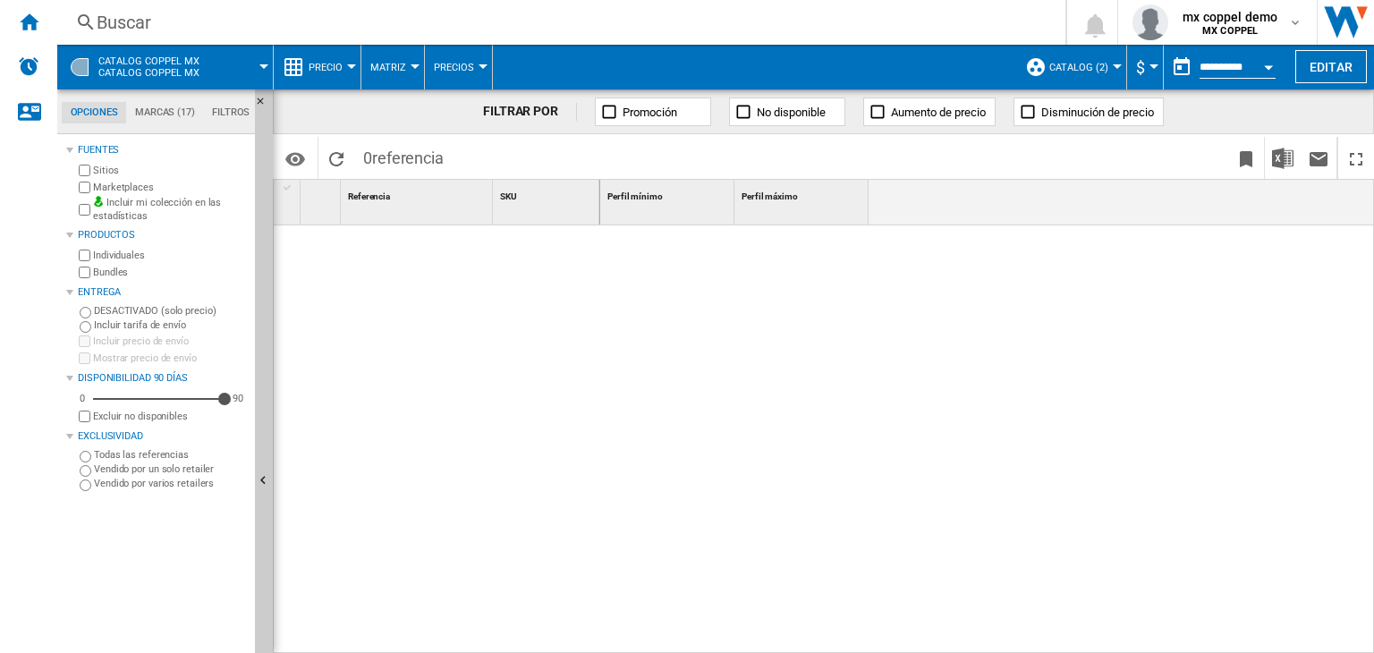
click at [49, 30] on div "Inicio" at bounding box center [28, 22] width 57 height 45
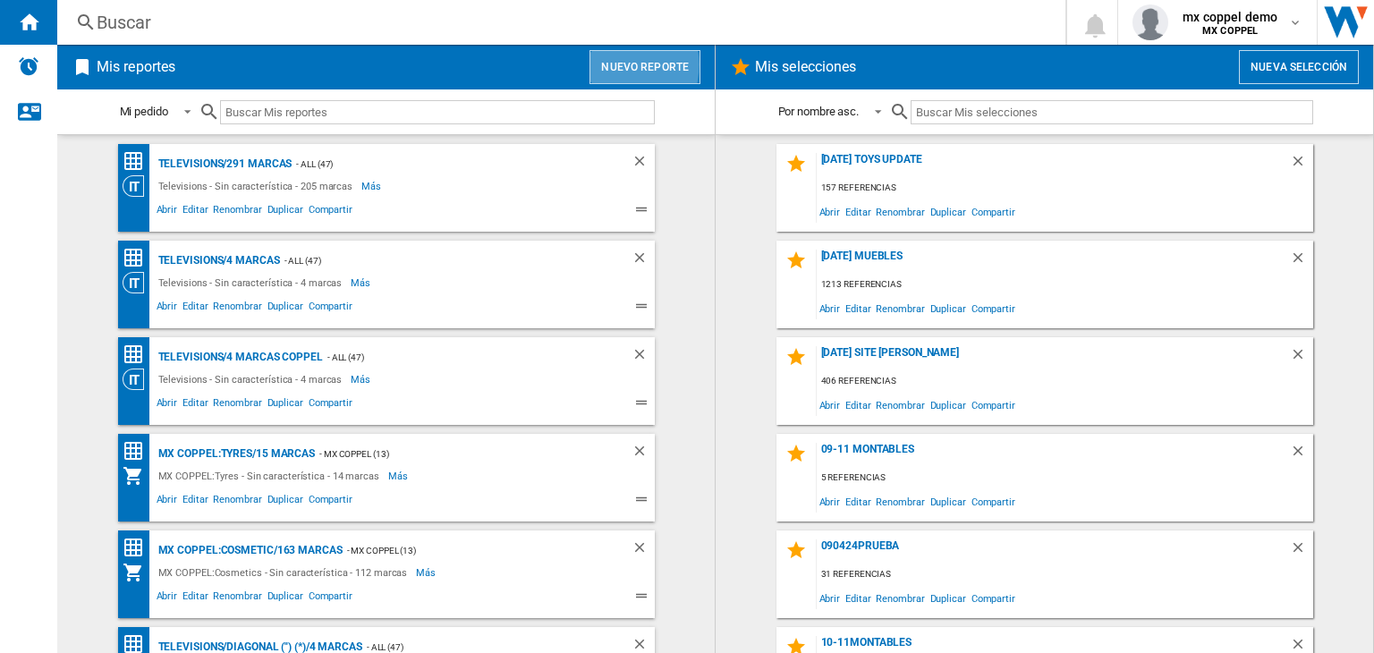
click at [618, 64] on button "Nuevo reporte" at bounding box center [645, 67] width 111 height 34
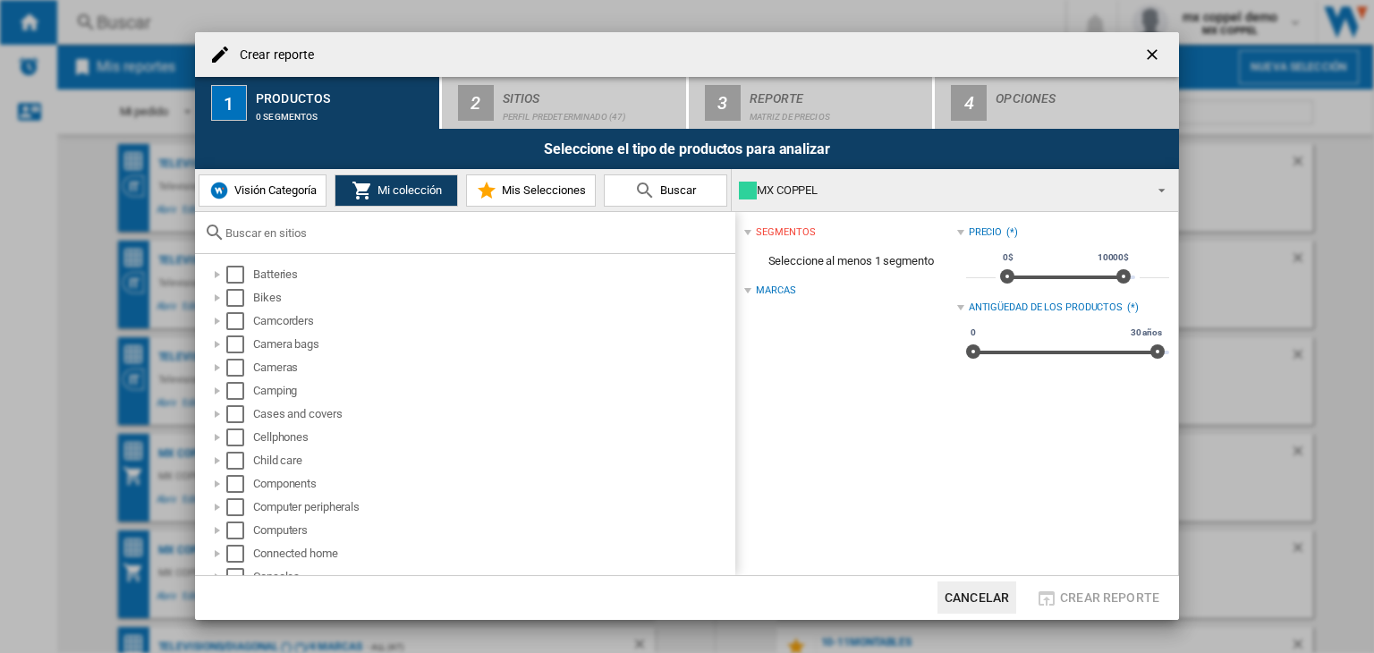
click at [293, 201] on button "Visión Categoría" at bounding box center [263, 190] width 128 height 32
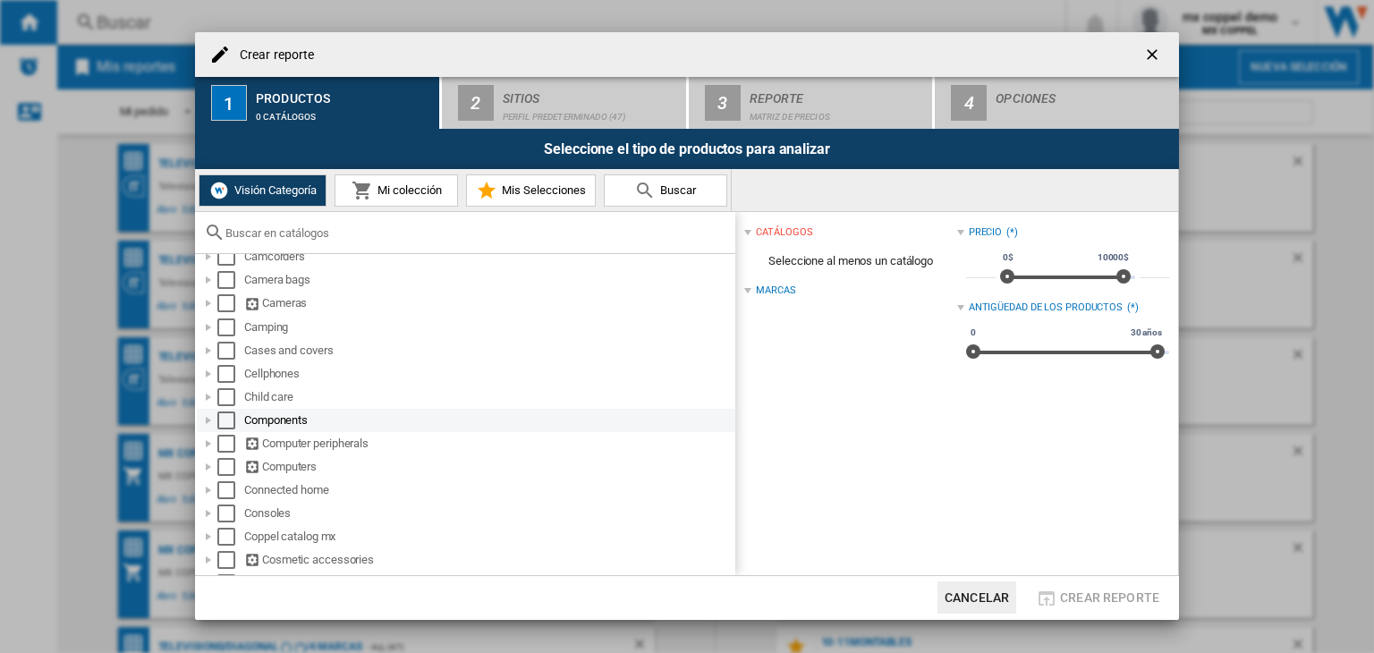
scroll to position [89, 0]
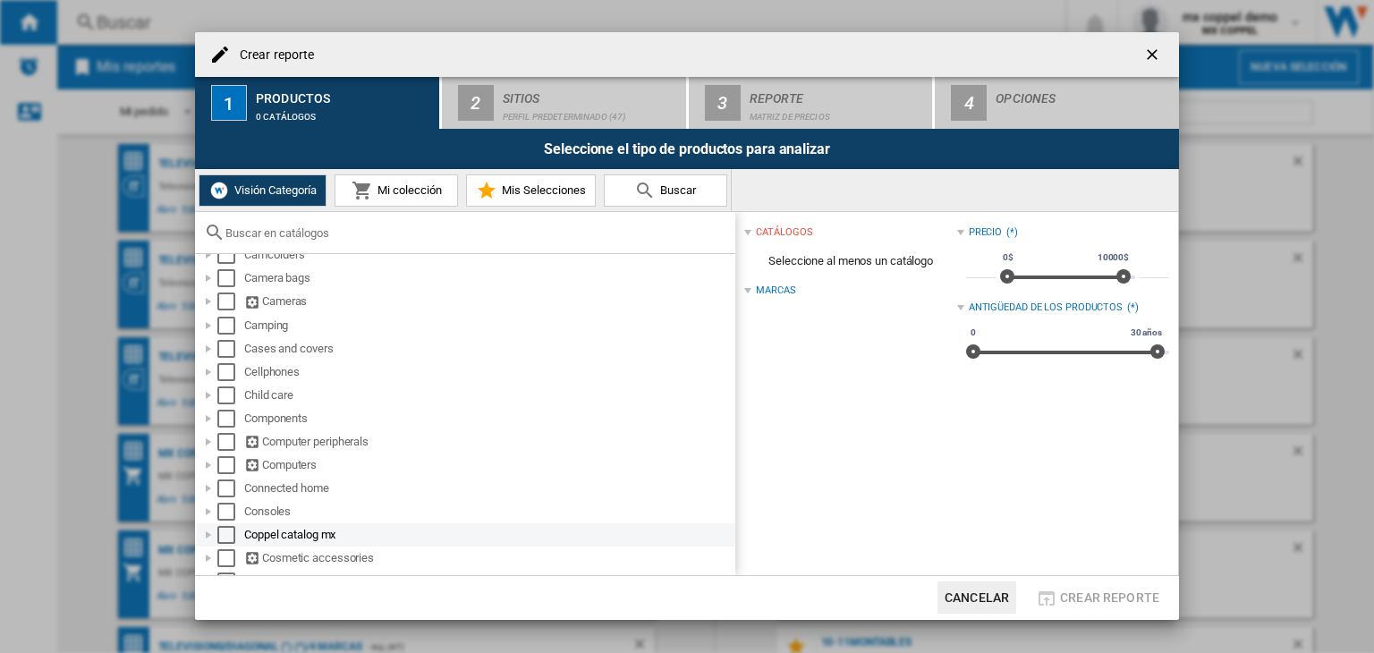
click at [209, 533] on div at bounding box center [209, 535] width 18 height 18
click at [220, 533] on div "Select" at bounding box center [226, 535] width 18 height 18
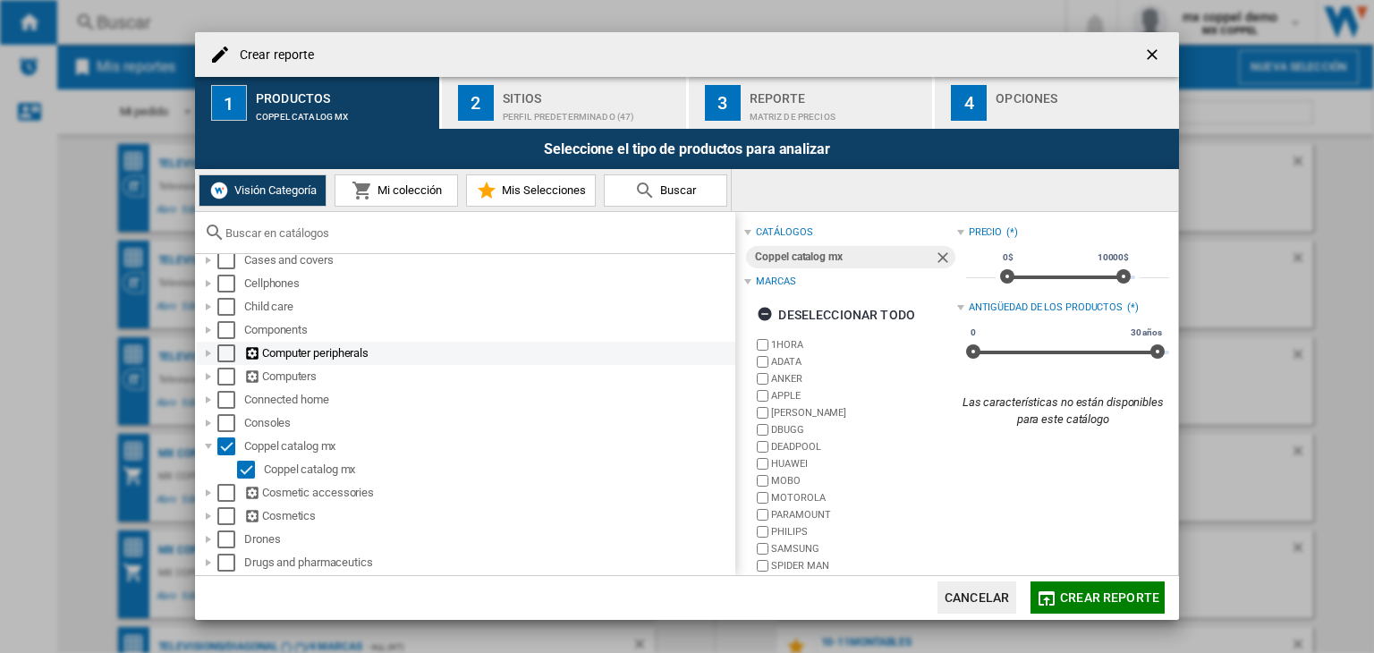
scroll to position [179, 0]
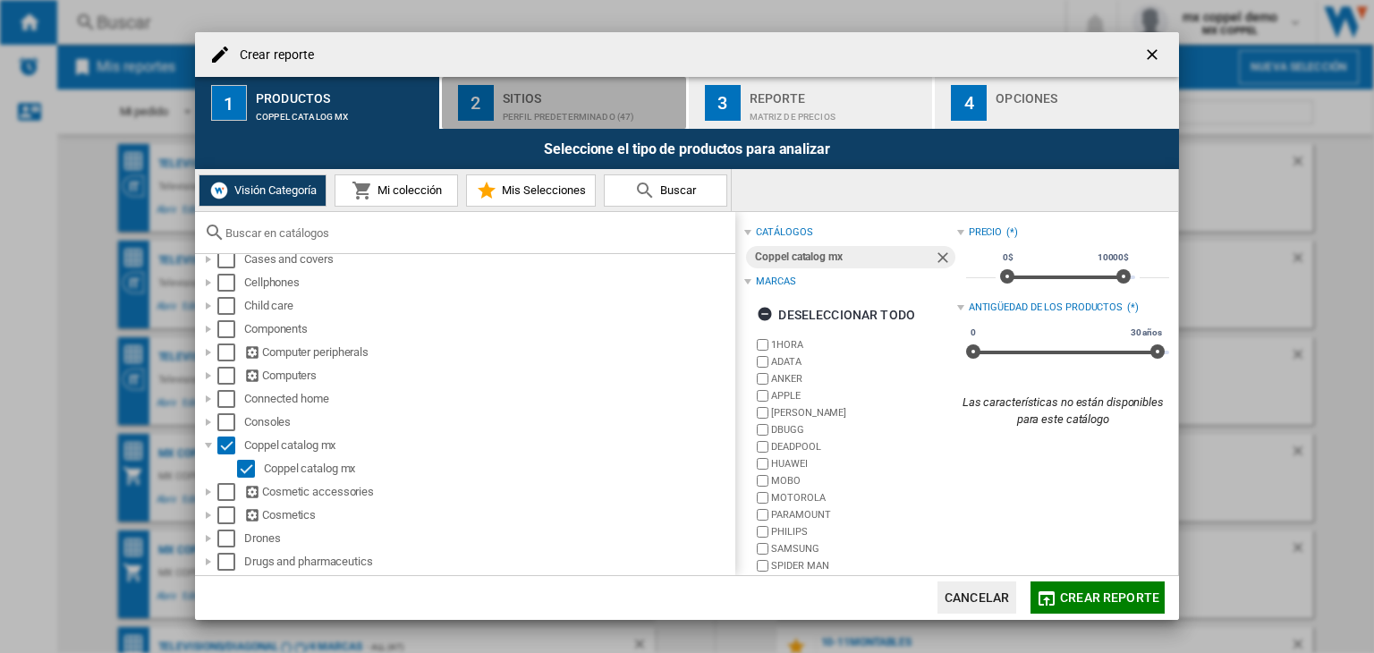
click at [540, 99] on div "Sitios" at bounding box center [591, 93] width 176 height 19
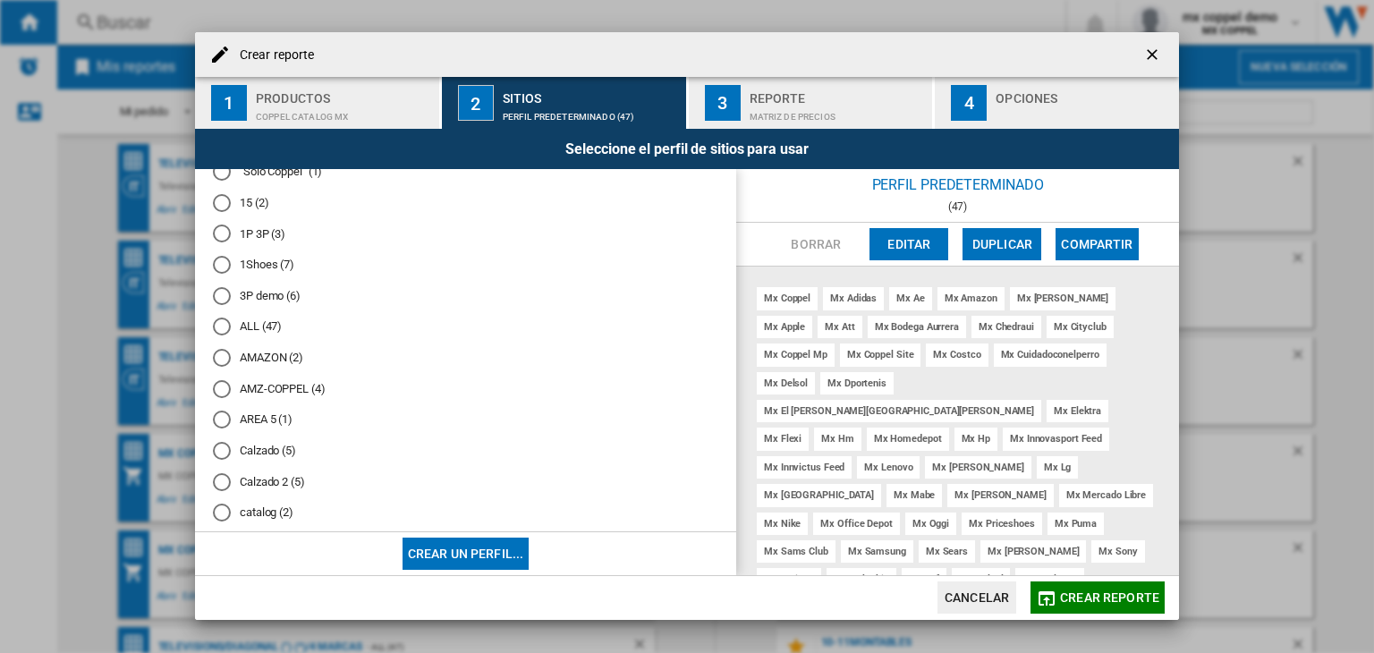
scroll to position [268, 0]
click at [221, 414] on div "catalog (2)" at bounding box center [222, 423] width 18 height 18
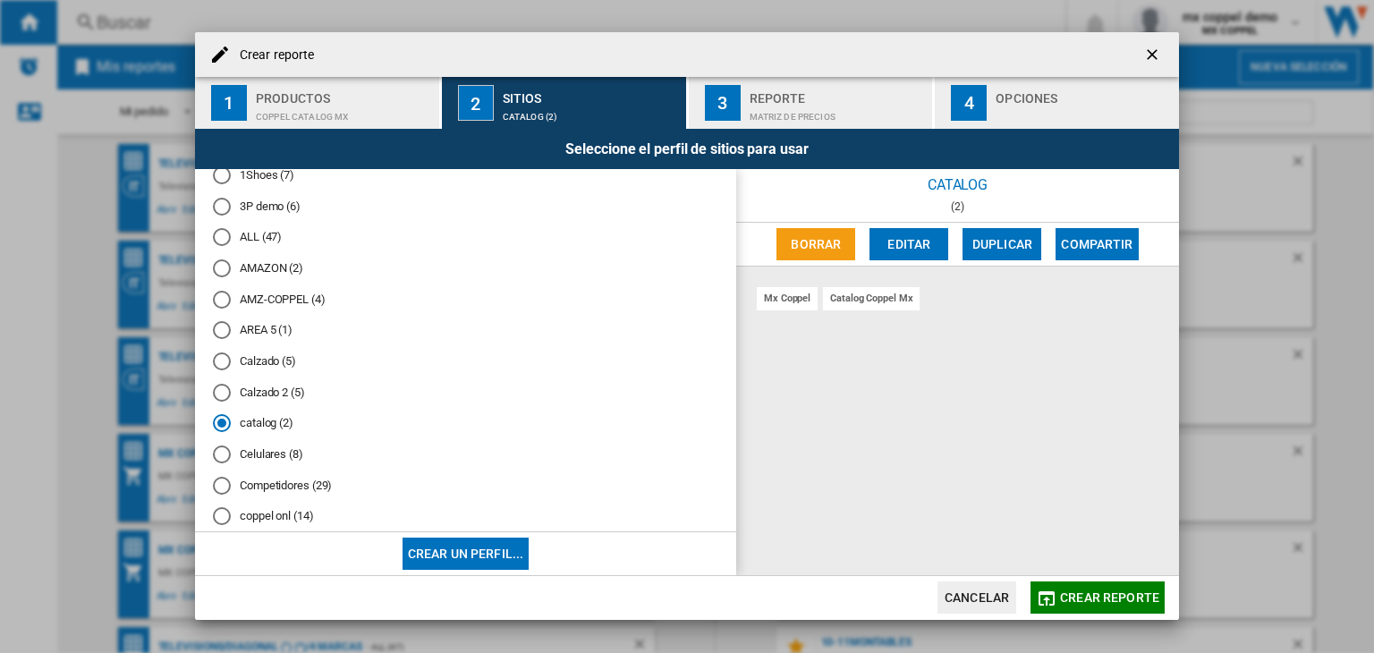
click at [1095, 601] on span "Crear reporte" at bounding box center [1109, 598] width 99 height 14
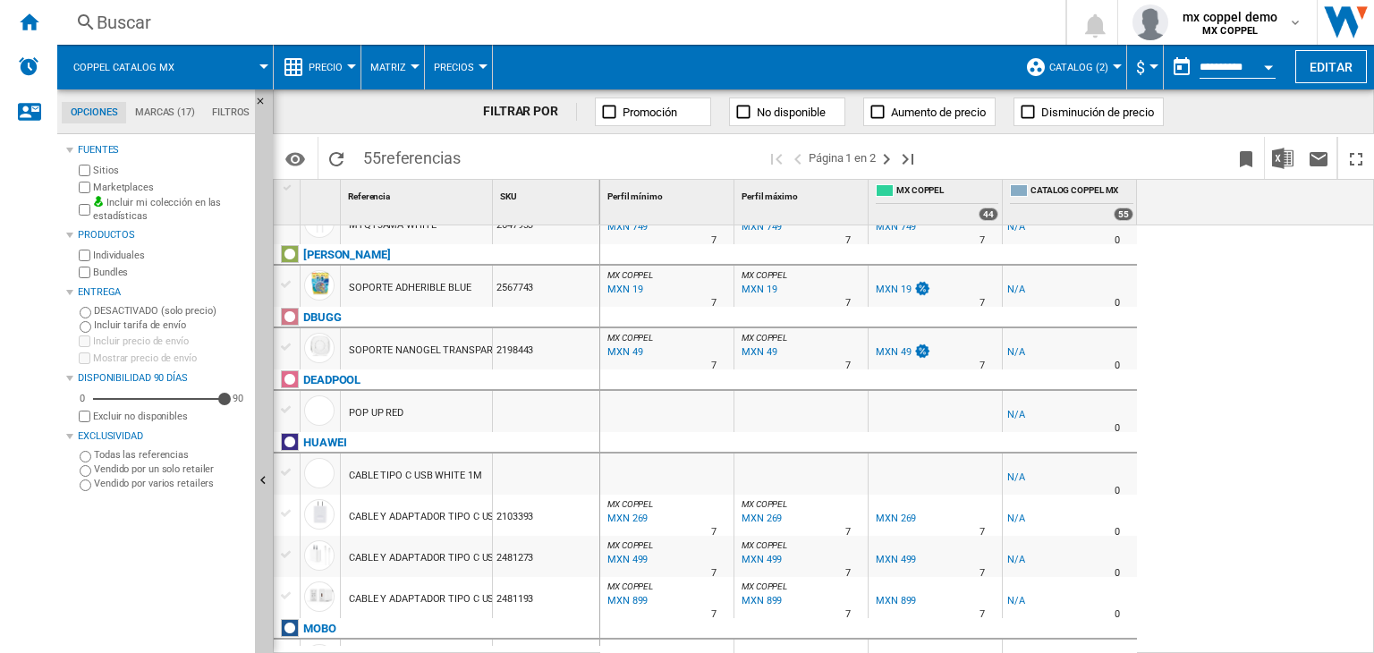
scroll to position [25, 0]
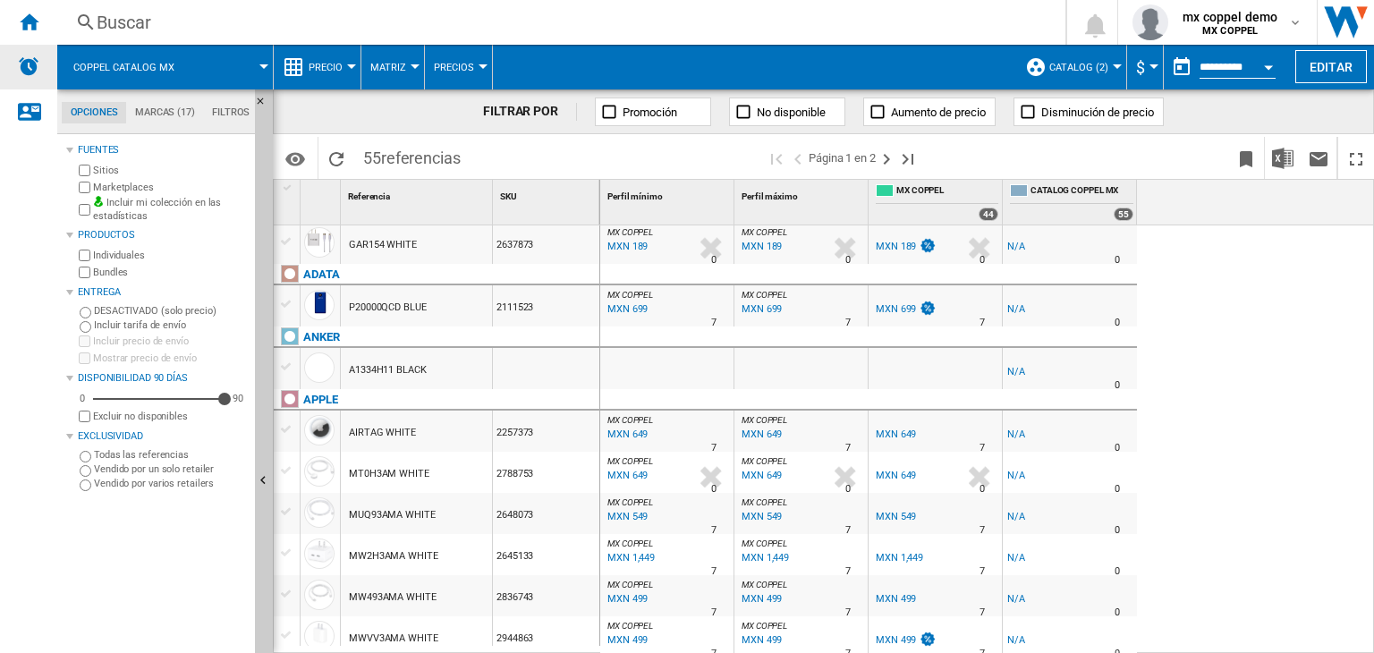
drag, startPoint x: 21, startPoint y: 32, endPoint x: 55, endPoint y: 58, distance: 42.8
click at [21, 32] on div "Inicio" at bounding box center [28, 22] width 57 height 45
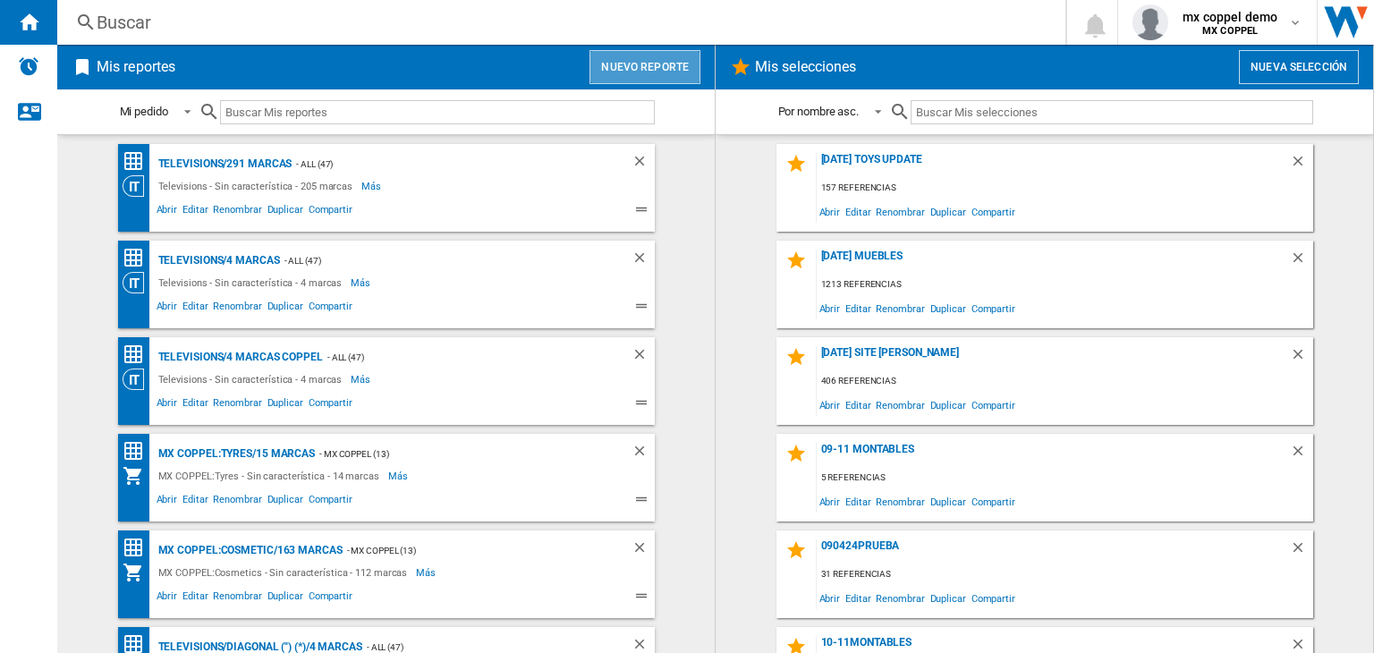
click at [689, 75] on button "Nuevo reporte" at bounding box center [645, 67] width 111 height 34
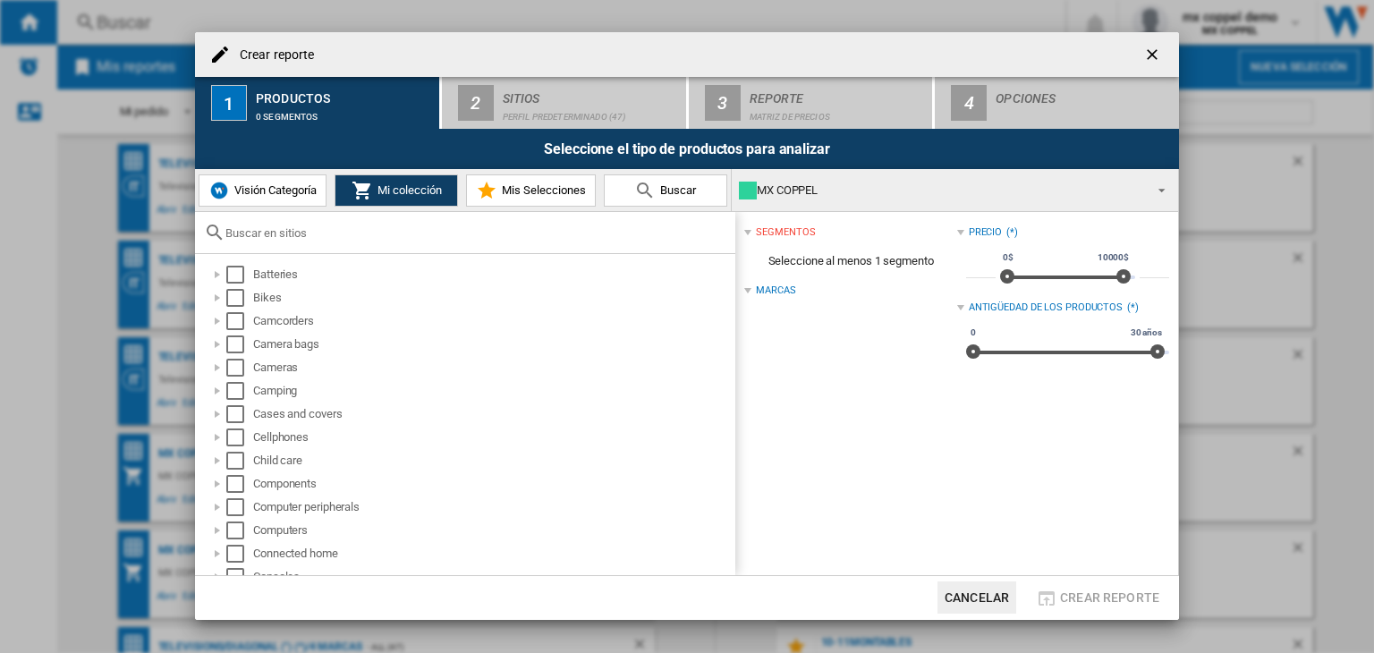
click at [839, 165] on div "Seleccione el tipo de productos para analizar" at bounding box center [687, 149] width 984 height 40
click at [838, 186] on div "MX COPPEL" at bounding box center [941, 190] width 404 height 25
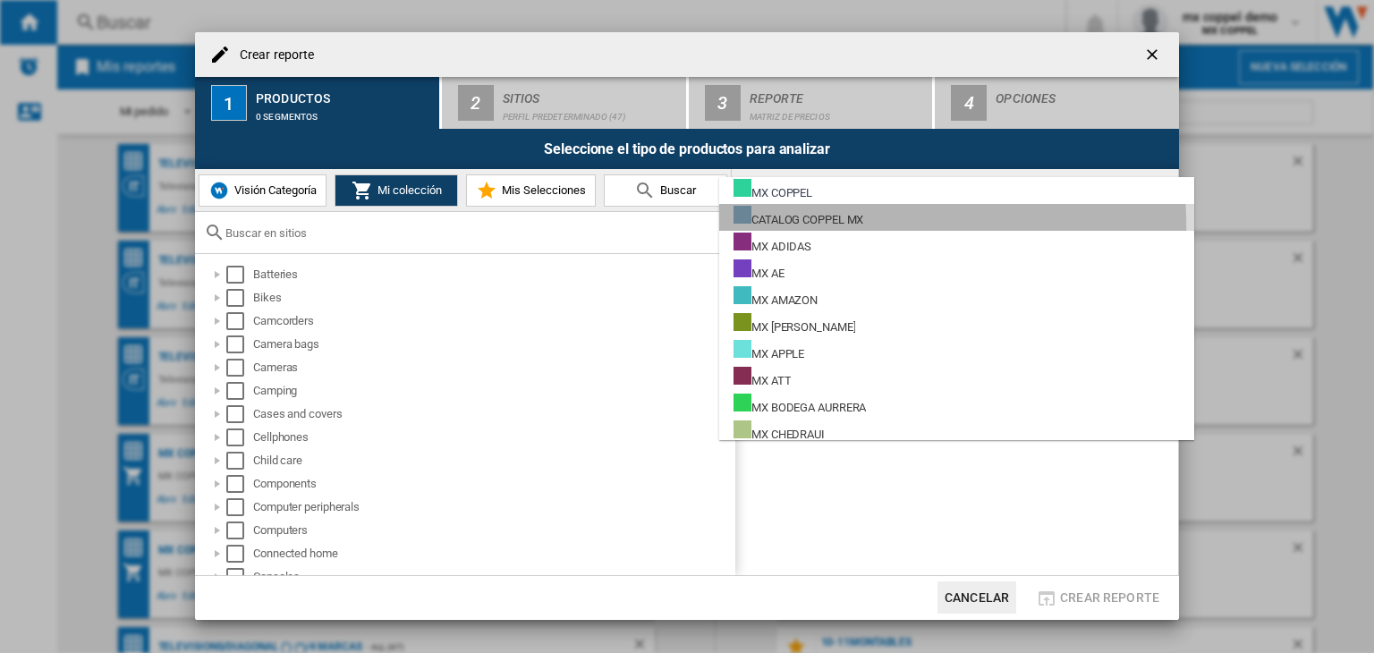
click at [828, 226] on div "CATALOG COPPEL MX" at bounding box center [799, 217] width 130 height 22
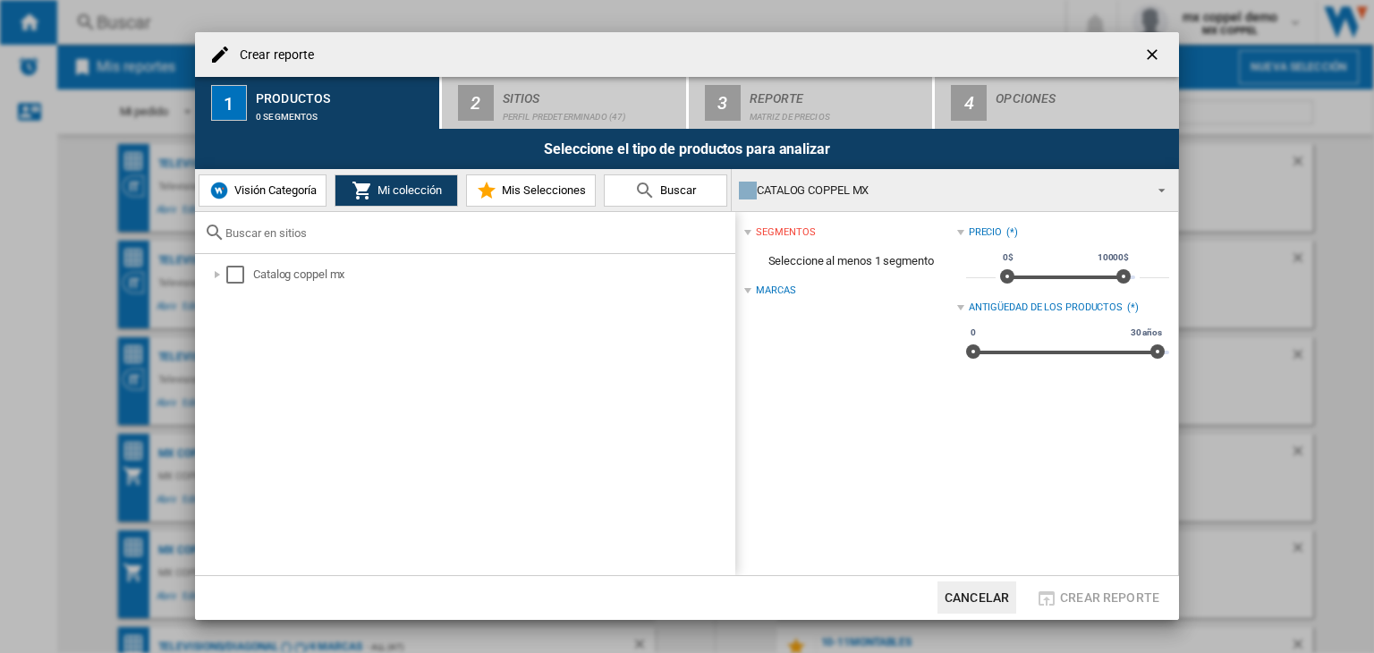
click at [827, 192] on div "CATALOG COPPEL MX" at bounding box center [941, 190] width 404 height 25
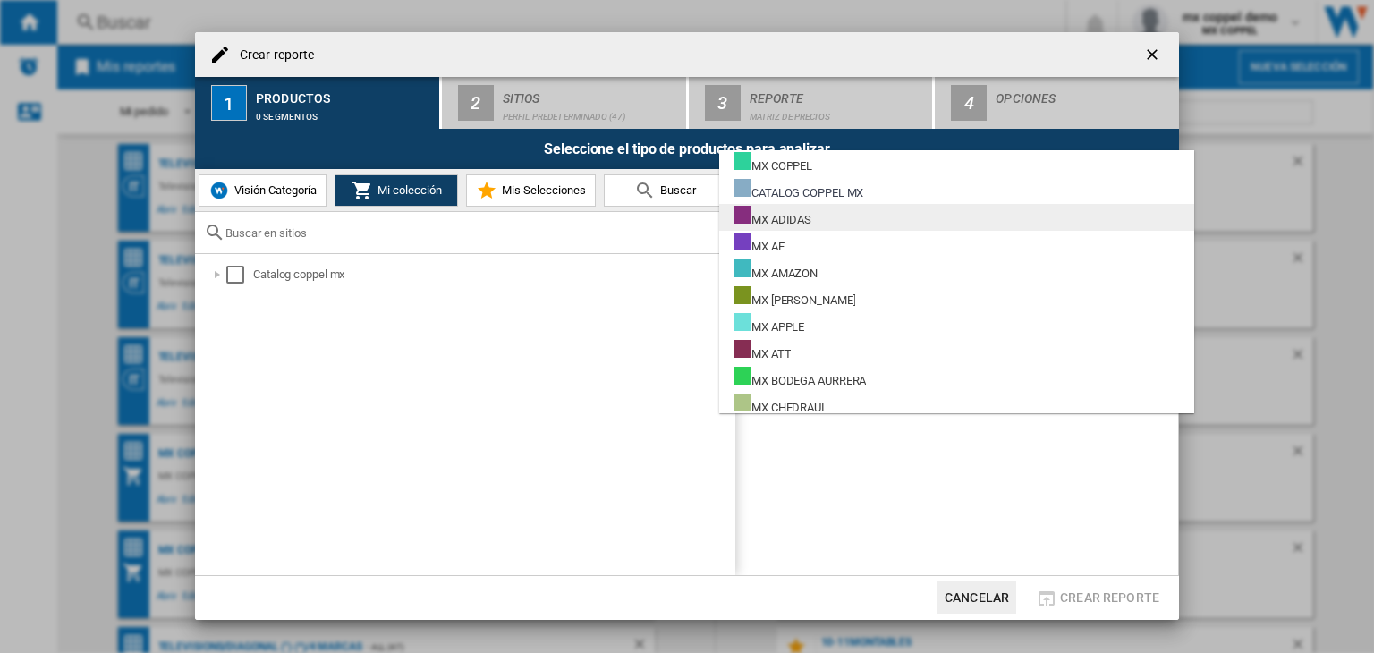
click at [801, 225] on div "MX ADIDAS" at bounding box center [773, 217] width 78 height 22
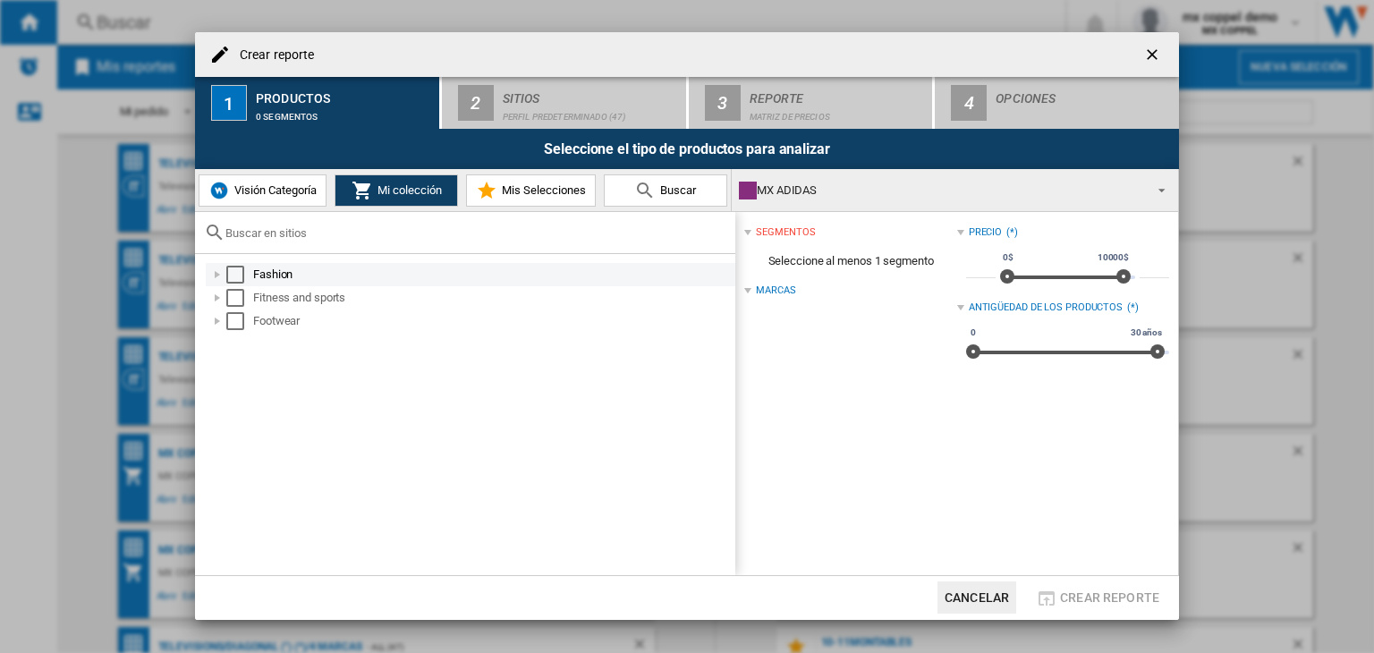
click at [211, 279] on div "Crear reporte ..." at bounding box center [217, 275] width 18 height 18
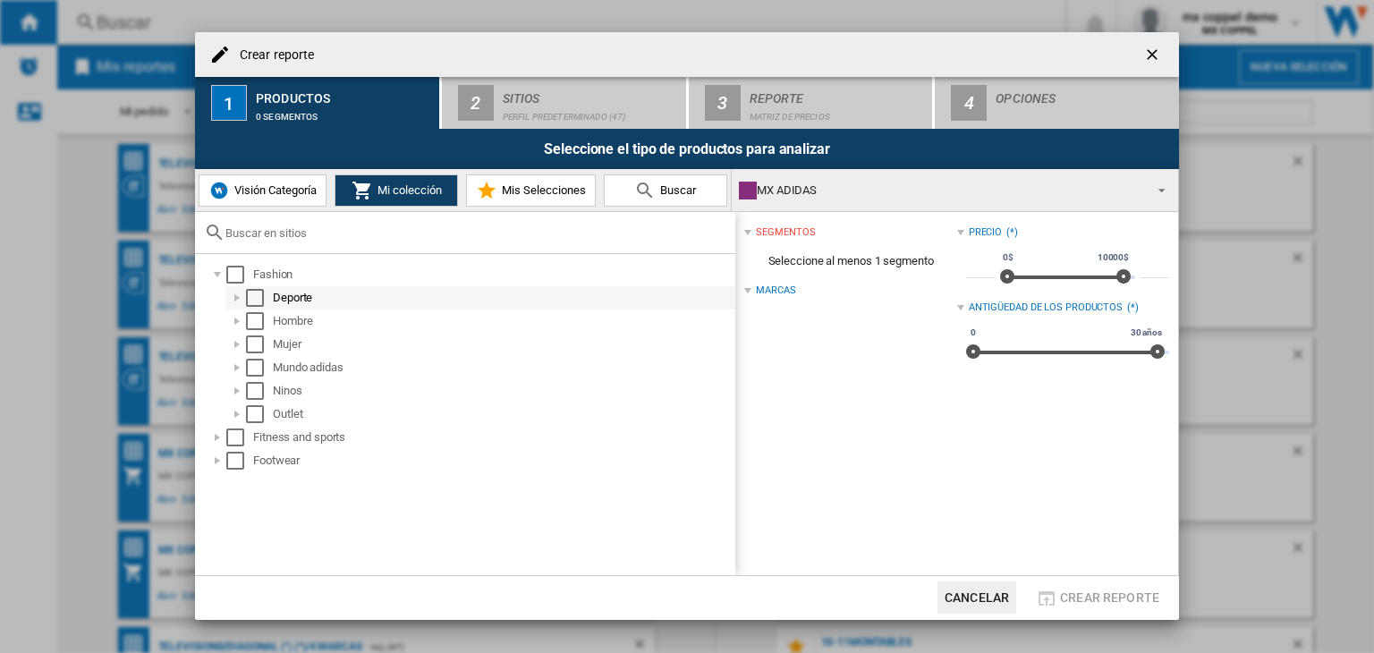
click at [238, 299] on div "Crear reporte ..." at bounding box center [237, 298] width 18 height 18
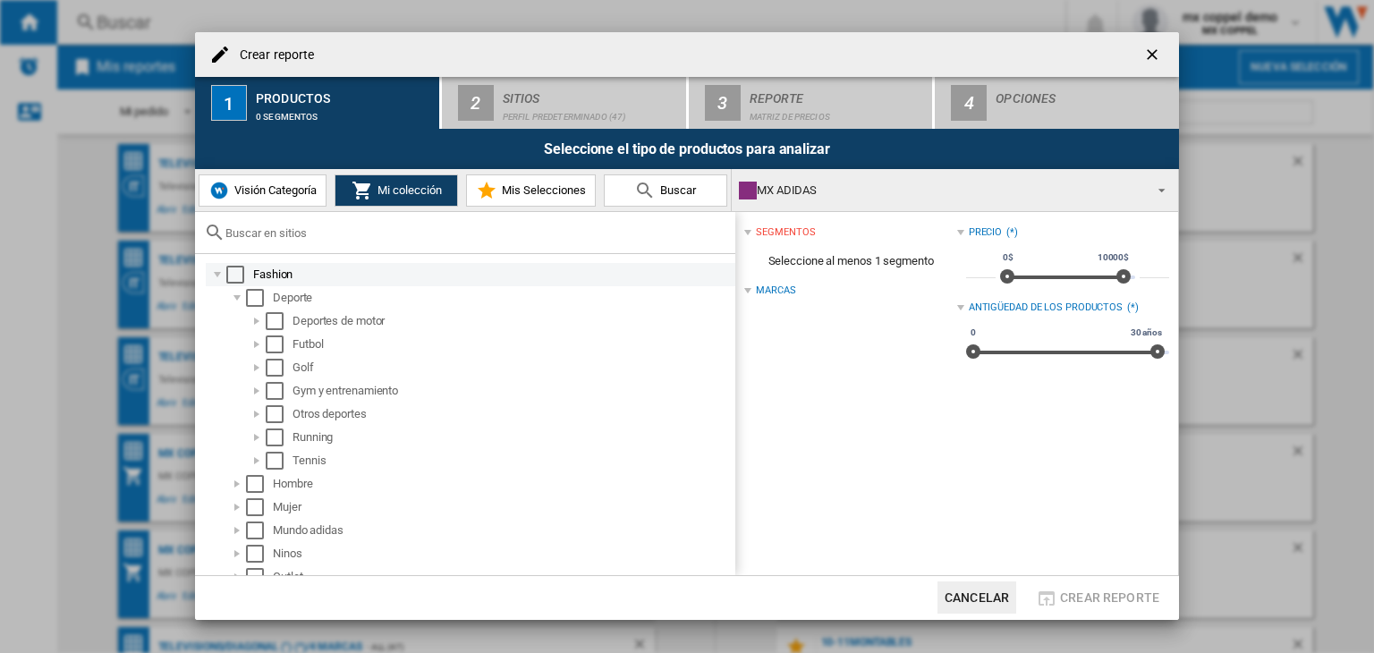
click at [216, 277] on div "Crear reporte ..." at bounding box center [217, 275] width 18 height 18
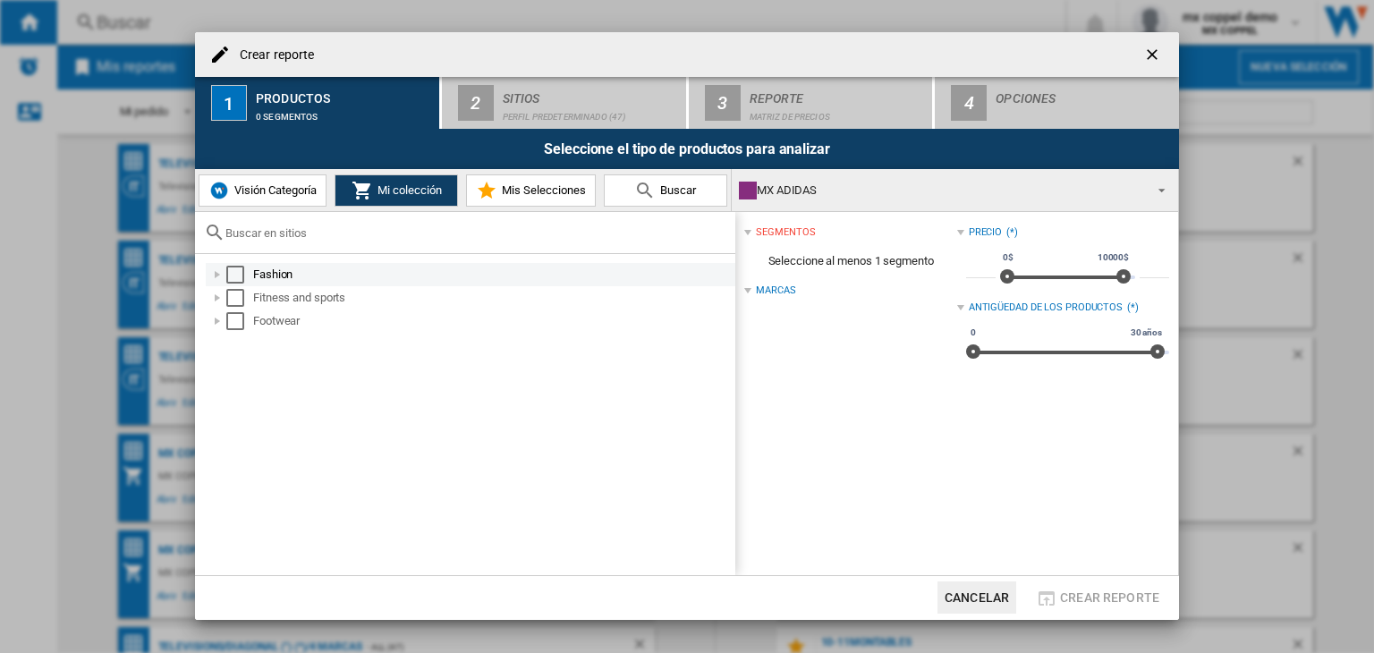
click at [236, 278] on div "Select" at bounding box center [235, 275] width 18 height 18
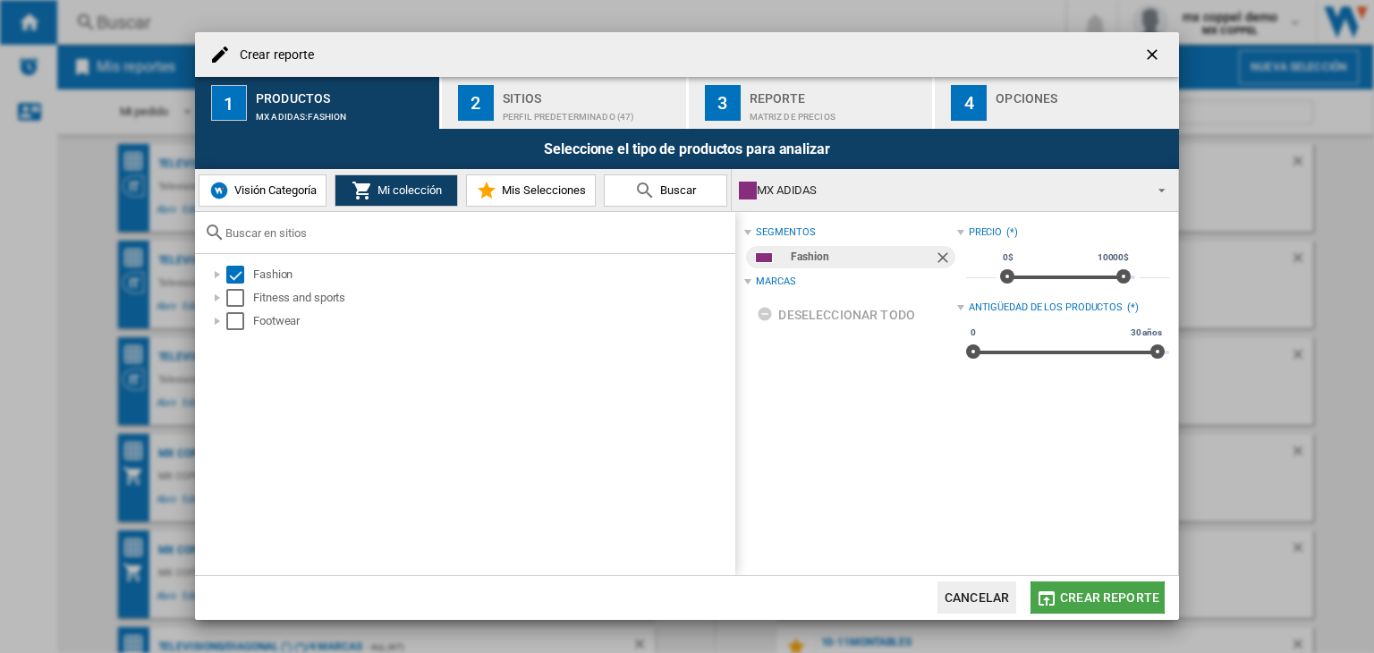
click at [1099, 595] on span "Crear reporte" at bounding box center [1109, 598] width 99 height 14
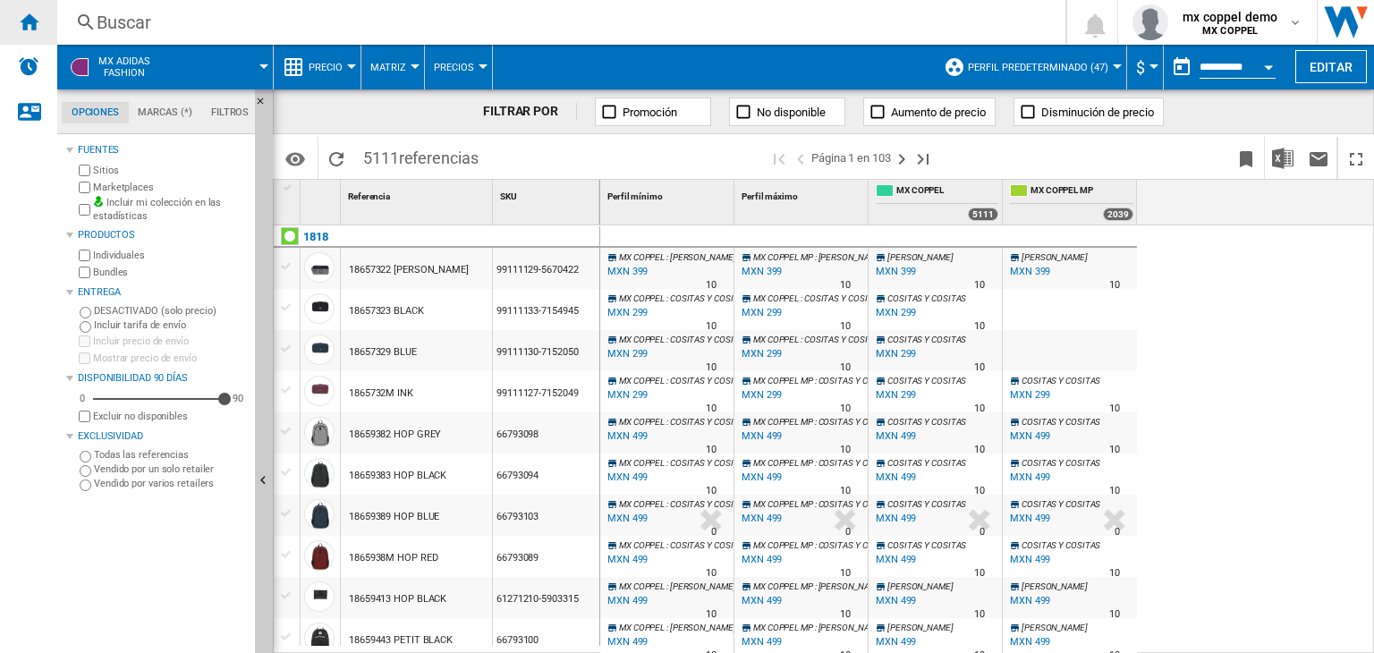
click at [38, 27] on ng-md-icon "Inicio" at bounding box center [28, 21] width 21 height 21
